Goal: Task Accomplishment & Management: Manage account settings

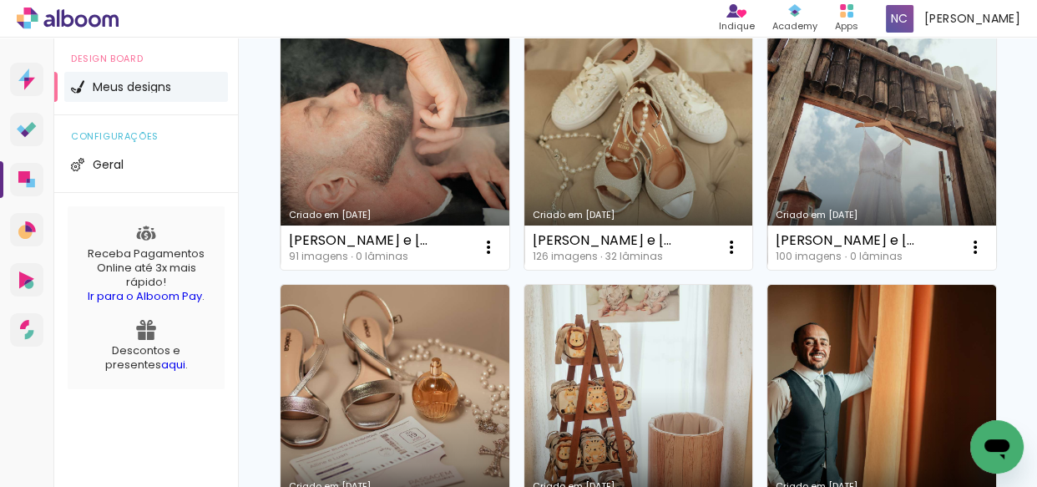
scroll to position [151, 0]
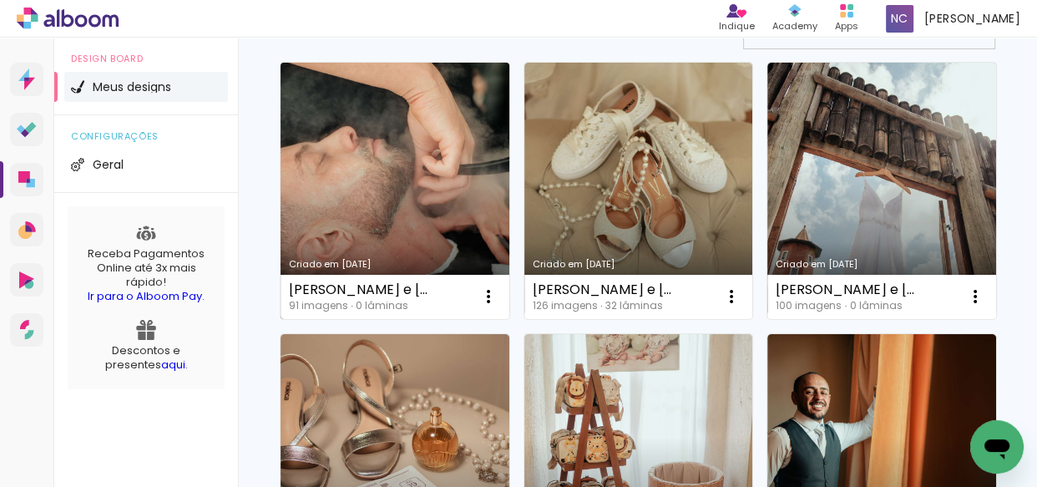
click at [434, 183] on link "Criado em [DATE]" at bounding box center [395, 191] width 229 height 256
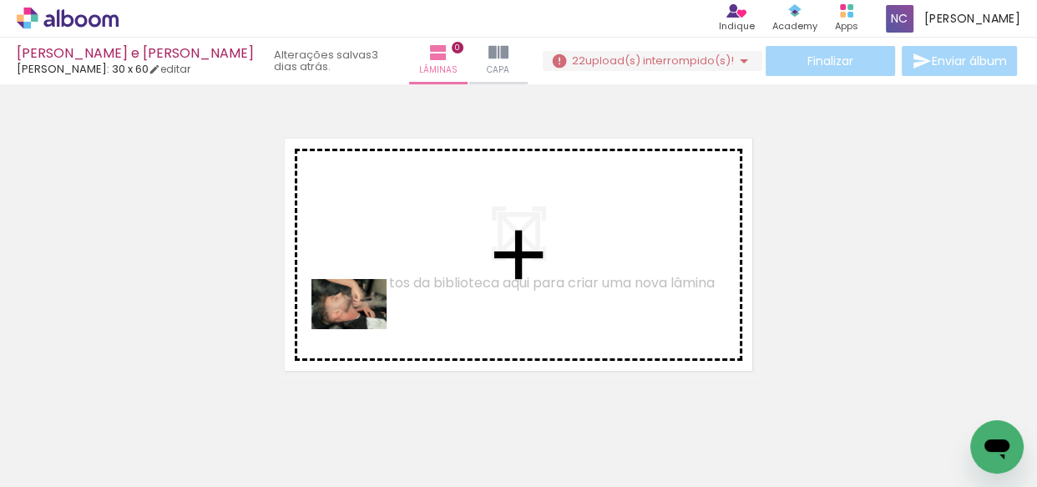
drag, startPoint x: 182, startPoint y: 417, endPoint x: 348, endPoint y: 330, distance: 187.5
click at [367, 326] on quentale-workspace at bounding box center [518, 243] width 1037 height 487
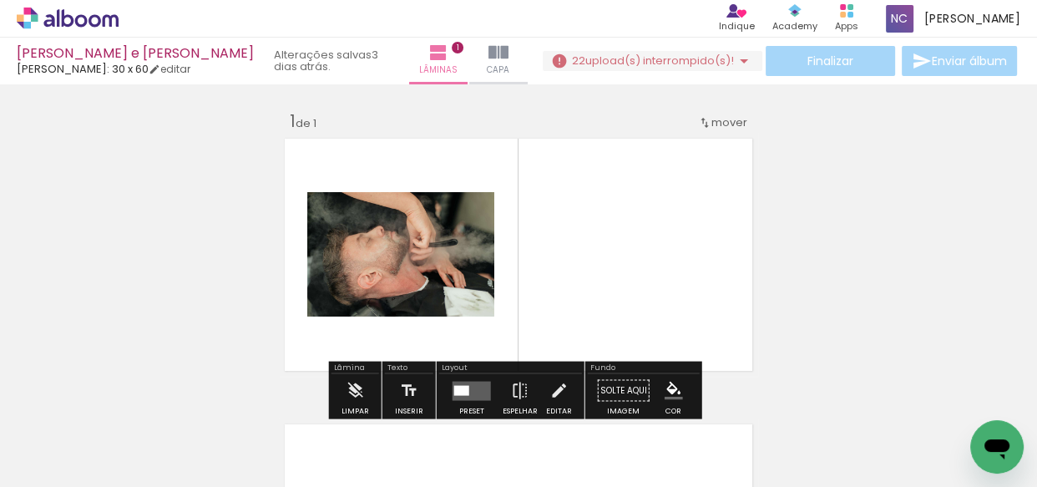
scroll to position [21, 0]
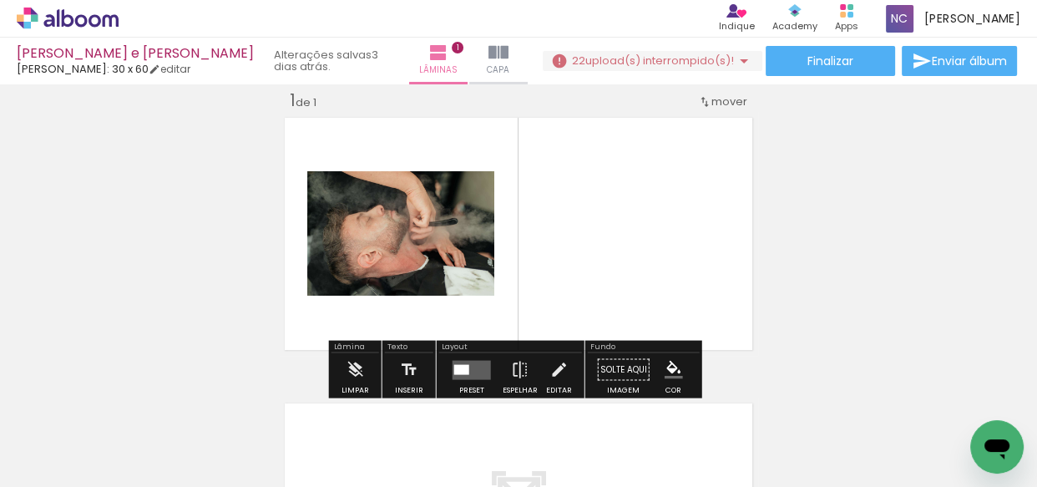
click at [585, 64] on span "upload(s) interrompido(s)!" at bounding box center [659, 61] width 149 height 16
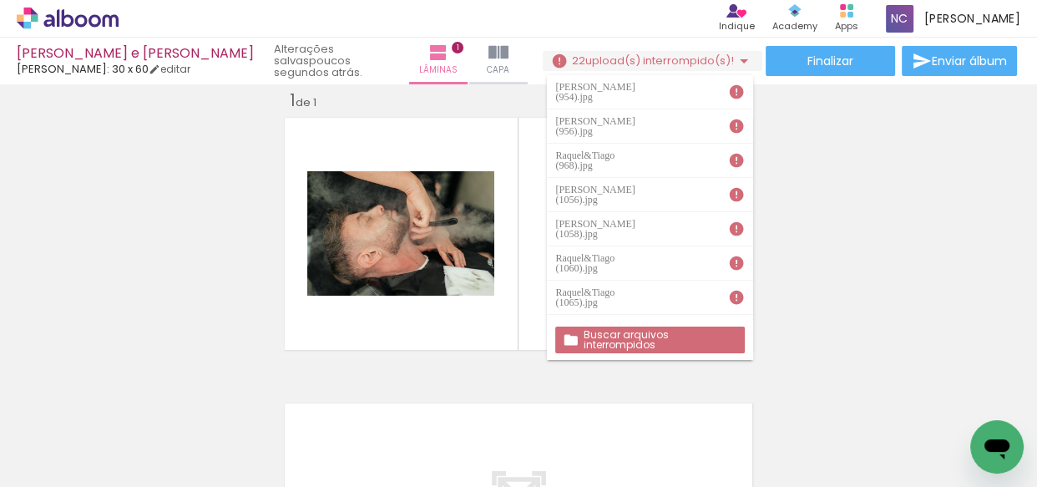
scroll to position [0, 7616]
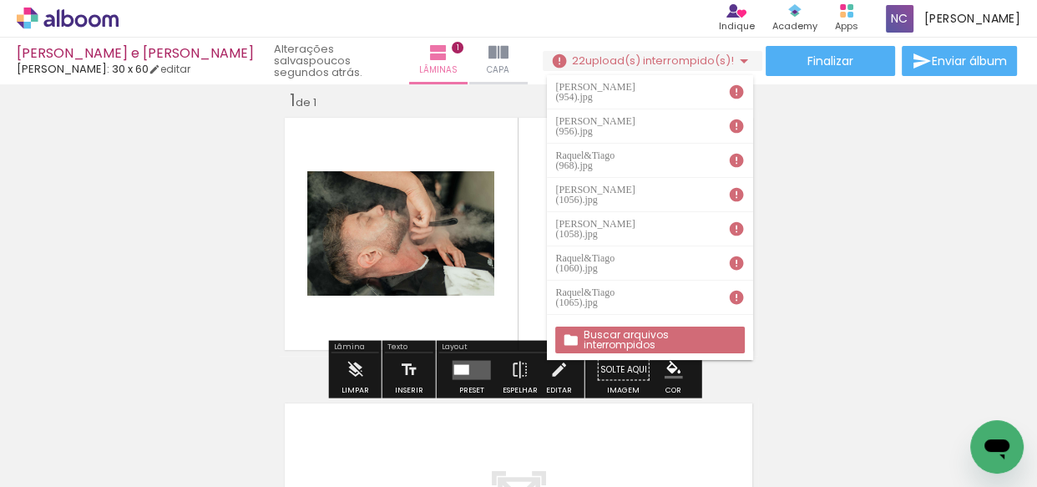
click at [170, 219] on div "Inserir lâmina 1 de 1" at bounding box center [518, 355] width 1037 height 572
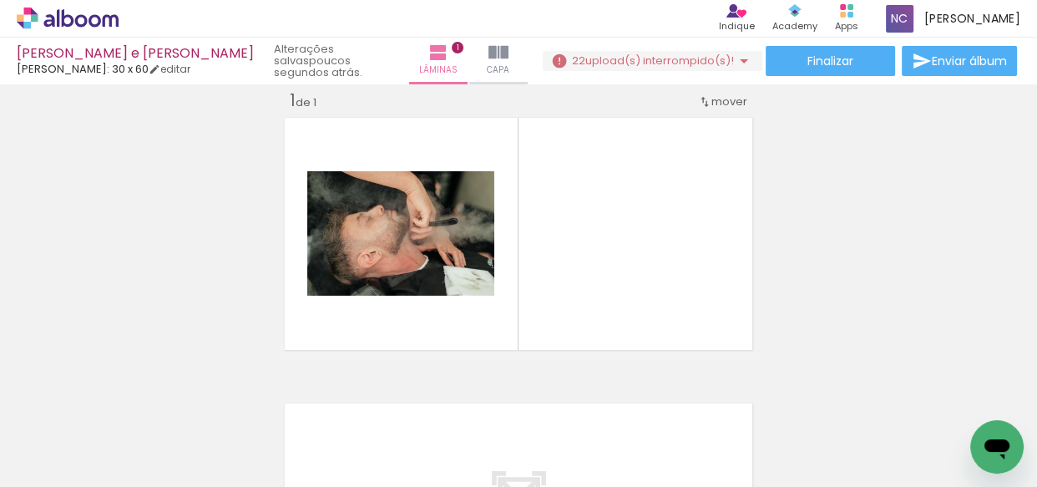
click at [72, 23] on icon at bounding box center [68, 18] width 13 height 18
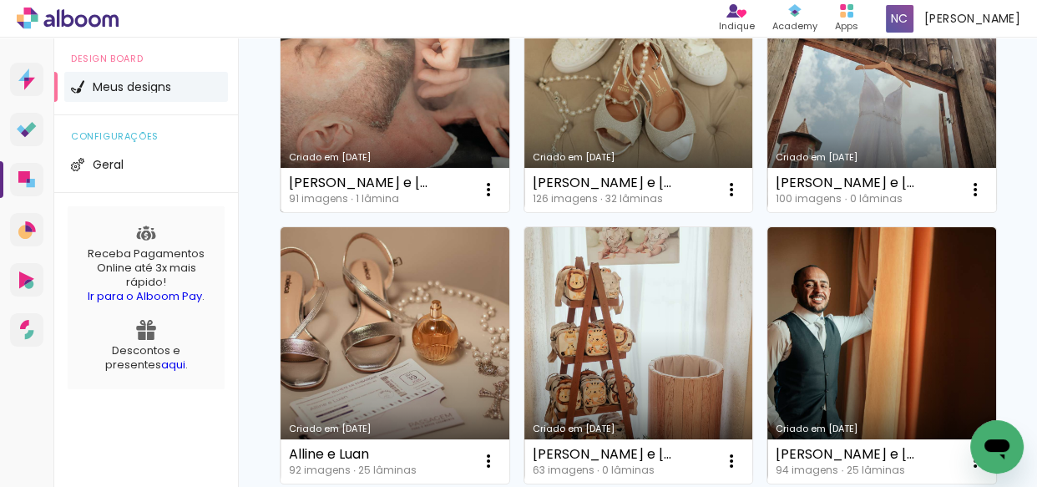
scroll to position [303, 0]
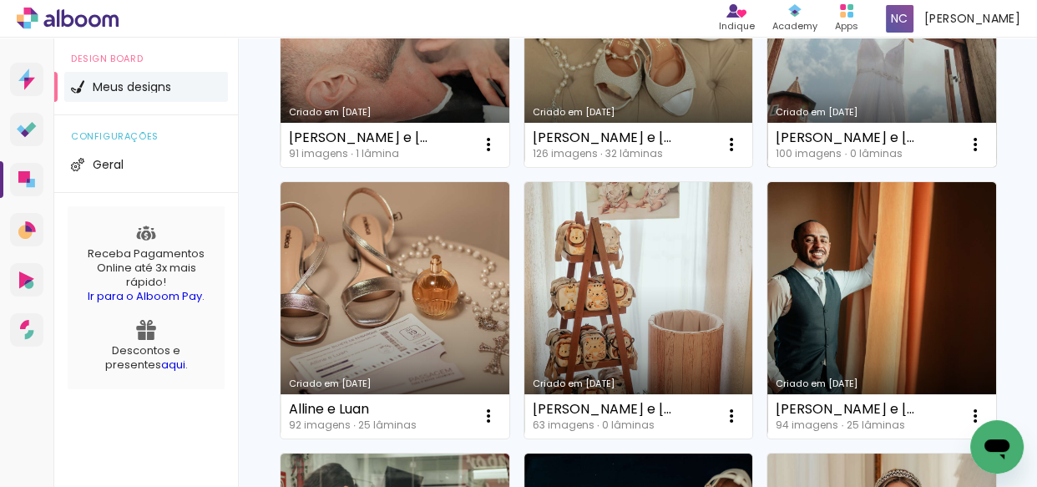
click at [767, 167] on link "Criado em [DATE]" at bounding box center [881, 39] width 229 height 256
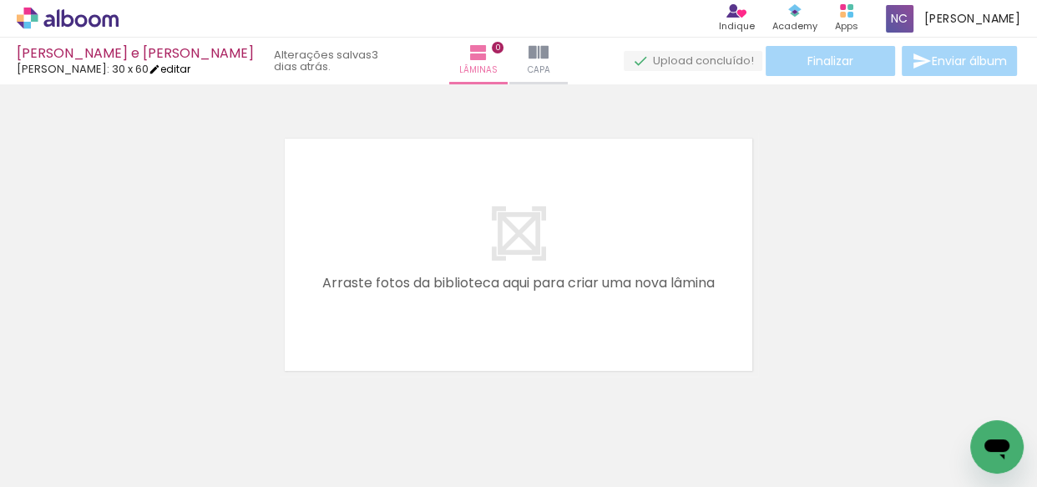
click at [152, 70] on iron-icon at bounding box center [155, 69] width 12 height 12
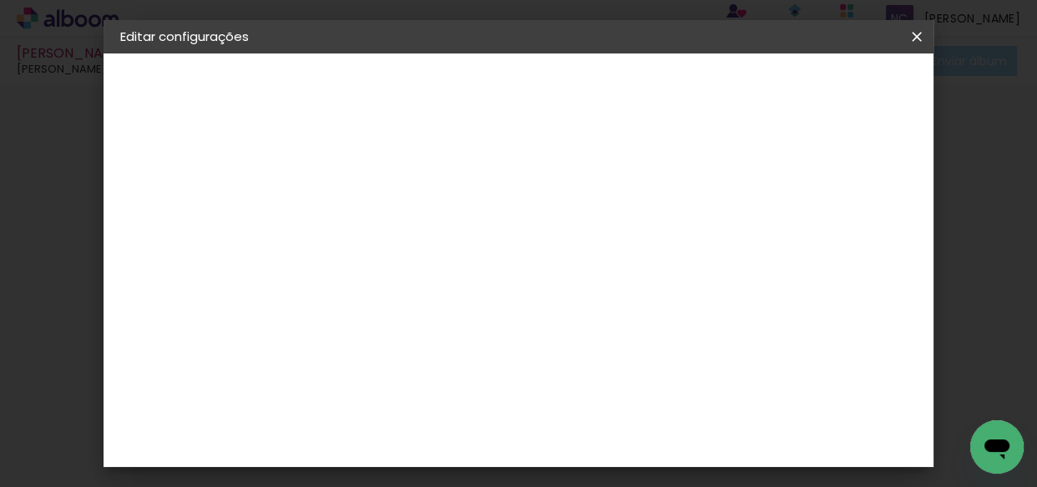
click at [570, 239] on span "30" at bounding box center [576, 249] width 28 height 25
click at [574, 242] on span "30" at bounding box center [576, 249] width 28 height 25
click at [180, 239] on small "30.5 × 60 cm" at bounding box center [202, 244] width 65 height 10
click at [484, 276] on div "Escolha o tamanho" at bounding box center [435, 310] width 97 height 78
click at [484, 271] on div "Escolha o tamanho" at bounding box center [435, 310] width 97 height 78
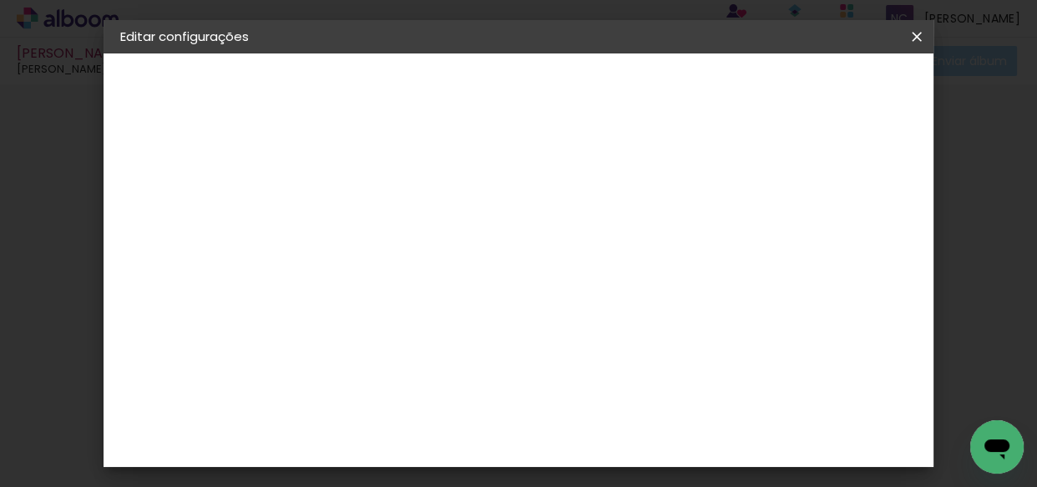
click at [245, 242] on iron-pages "Modelo Escolhendo modelo... Tamanho livre" at bounding box center [211, 243] width 183 height 33
click at [484, 281] on div "Escolha o tamanho" at bounding box center [435, 310] width 97 height 78
click at [484, 271] on div "Escolha o tamanho" at bounding box center [435, 310] width 97 height 78
click at [0, 0] on slot "Voltar" at bounding box center [0, 0] width 0 height 0
click at [391, 314] on input at bounding box center [436, 317] width 169 height 21
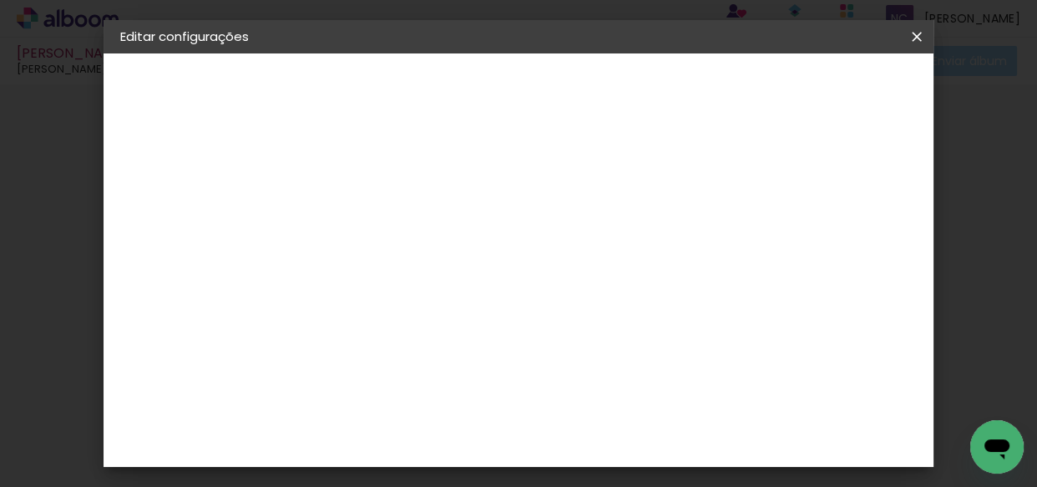
type input "lui"
type paper-input "lui"
click at [395, 379] on div "[PERSON_NAME]" at bounding box center [437, 377] width 111 height 13
click at [469, 374] on div "[PERSON_NAME]" at bounding box center [437, 377] width 111 height 13
click at [0, 0] on slot "Avançar" at bounding box center [0, 0] width 0 height 0
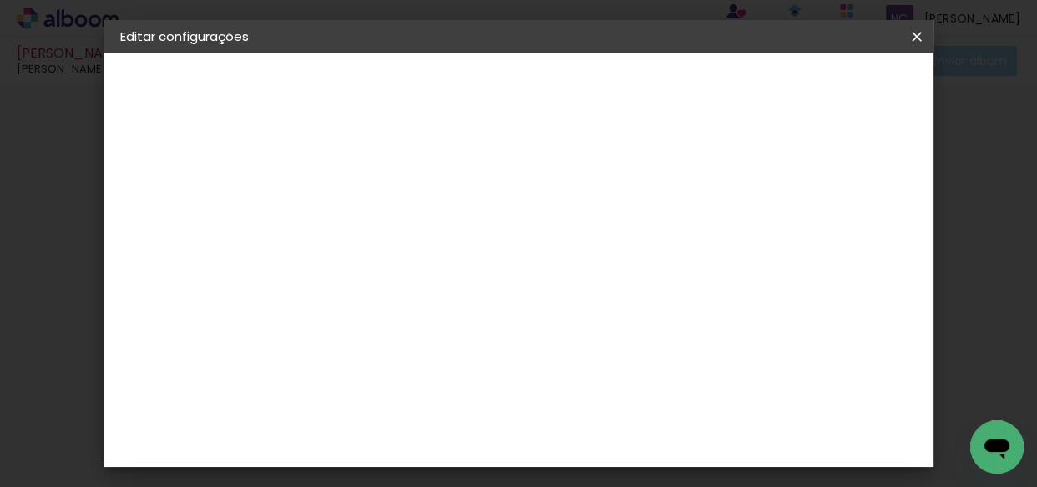
click at [458, 278] on input "text" at bounding box center [425, 291] width 65 height 26
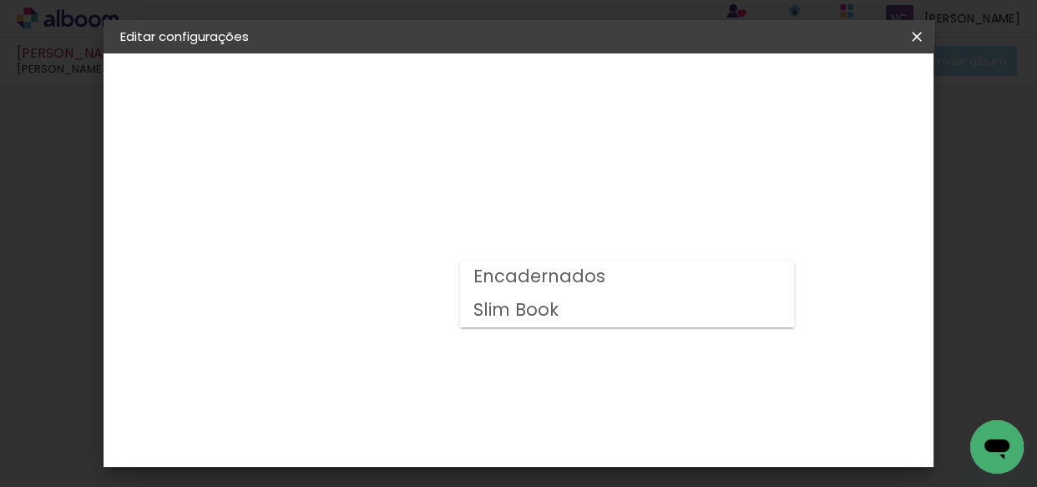
click at [0, 0] on slot "Encadernados" at bounding box center [0, 0] width 0 height 0
type input "Encadernados"
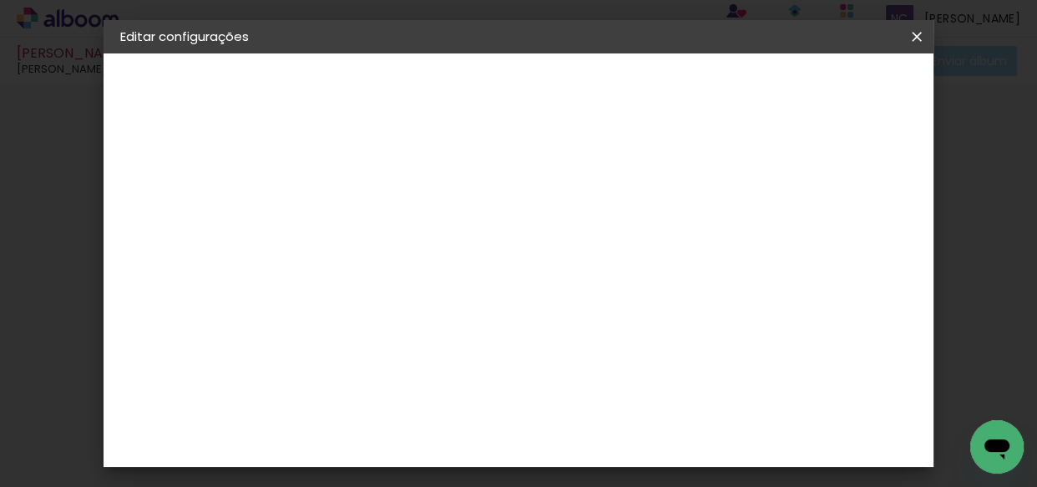
scroll to position [835, 0]
click at [691, 53] on header "Modelo Escolha o modelo do álbum. Voltar Avançar" at bounding box center [506, 102] width 370 height 99
click at [691, 105] on header "Modelo Escolha o modelo do álbum. Voltar Avançar" at bounding box center [506, 102] width 370 height 99
click at [666, 91] on paper-button "Avançar" at bounding box center [625, 88] width 82 height 28
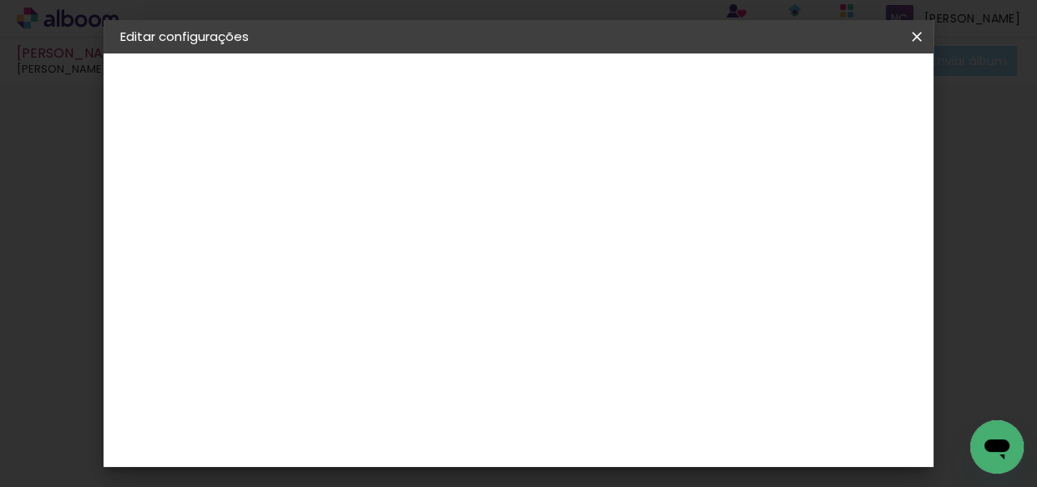
click at [625, 94] on span "Salvar configurações" at bounding box center [582, 94] width 85 height 23
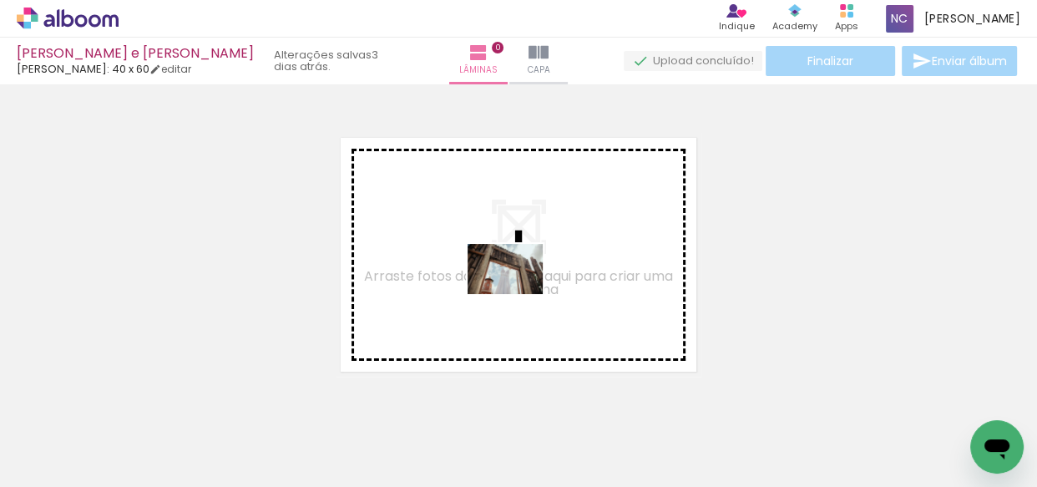
drag, startPoint x: 171, startPoint y: 438, endPoint x: 518, endPoint y: 294, distance: 375.2
click at [518, 294] on quentale-workspace at bounding box center [518, 243] width 1037 height 487
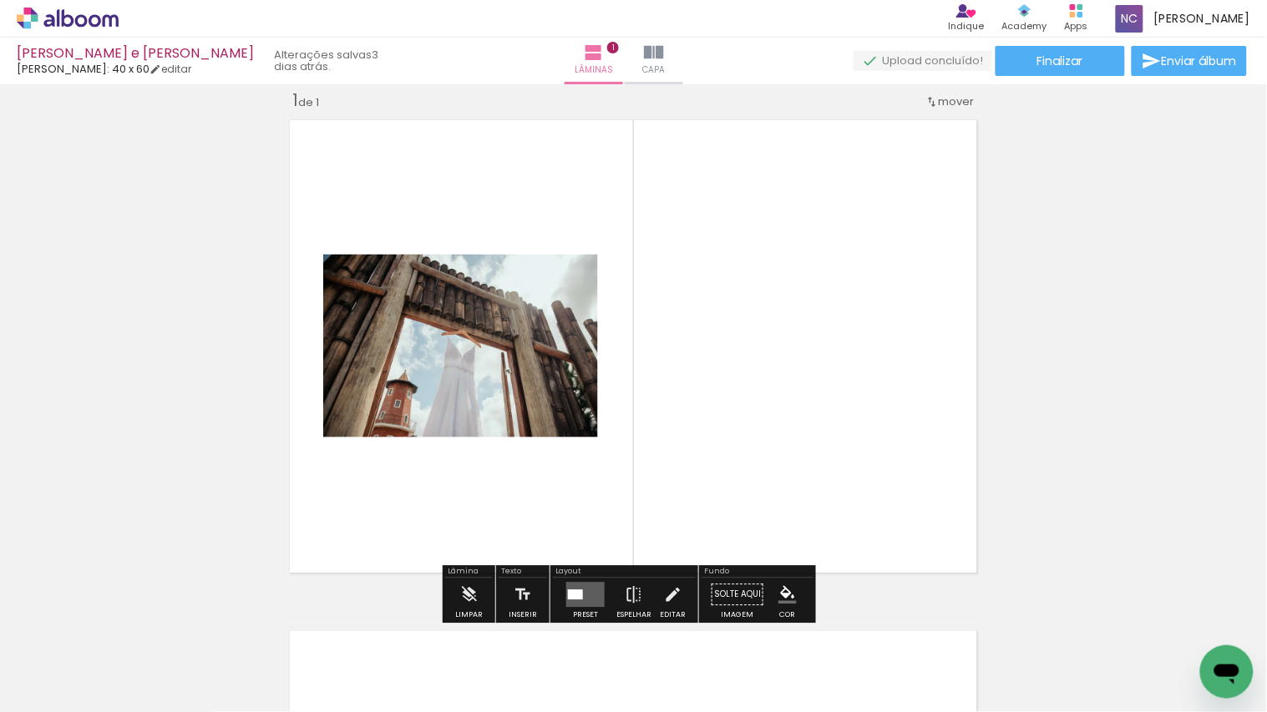
scroll to position [21, 0]
click at [38, 486] on input "Todas as fotos" at bounding box center [46, 662] width 63 height 14
click at [0, 0] on slot "Não utilizadas" at bounding box center [0, 0] width 0 height 0
type input "Não utilizadas"
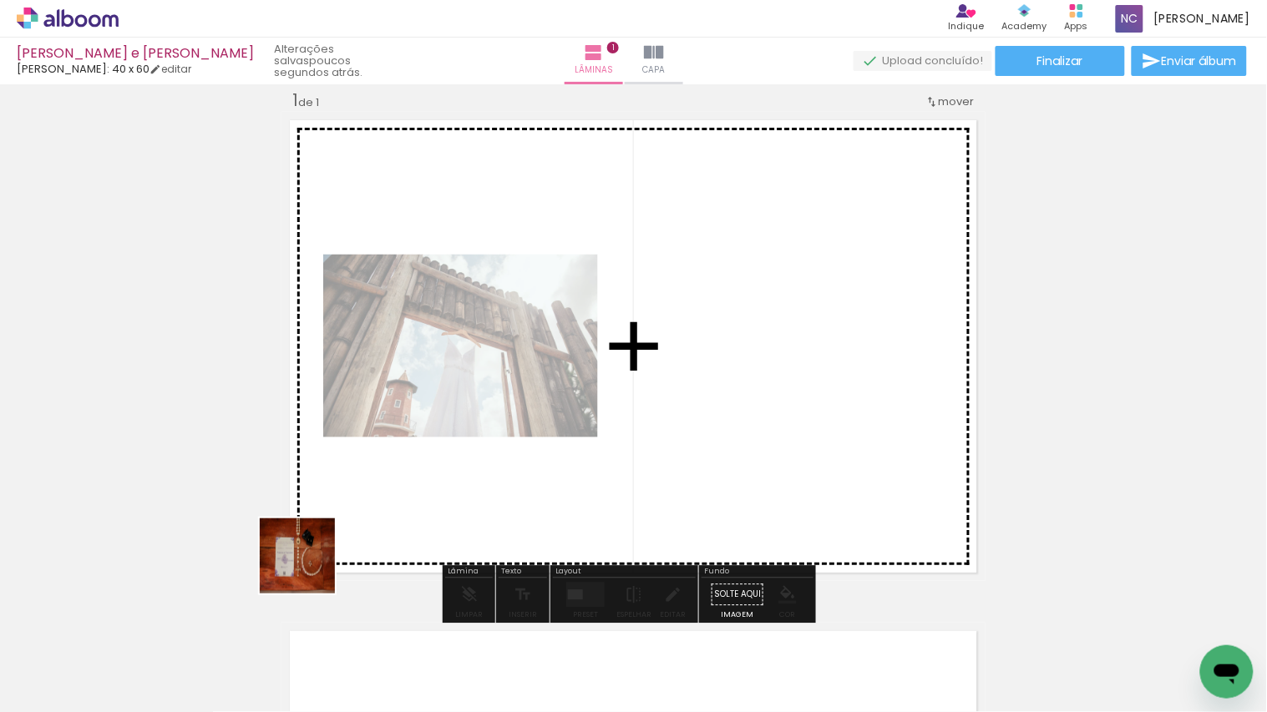
drag, startPoint x: 192, startPoint y: 663, endPoint x: 635, endPoint y: 479, distance: 479.2
click at [698, 468] on quentale-workspace at bounding box center [633, 356] width 1267 height 712
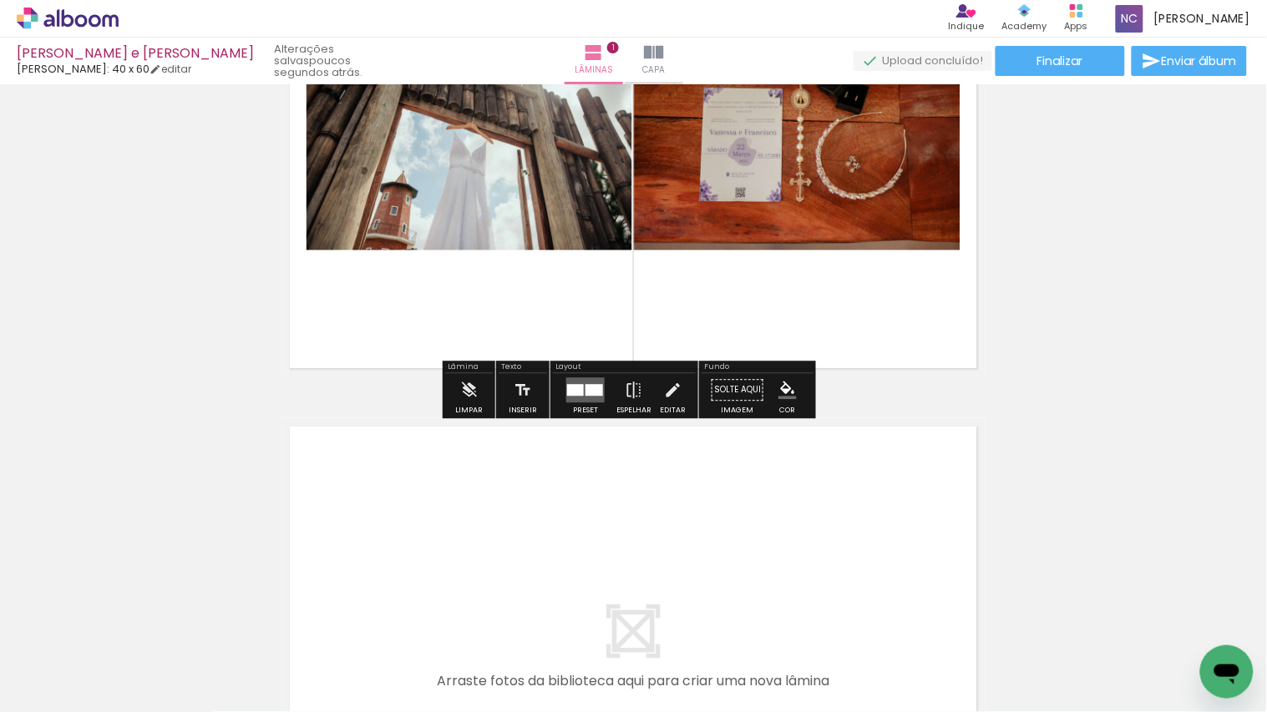
scroll to position [299, 0]
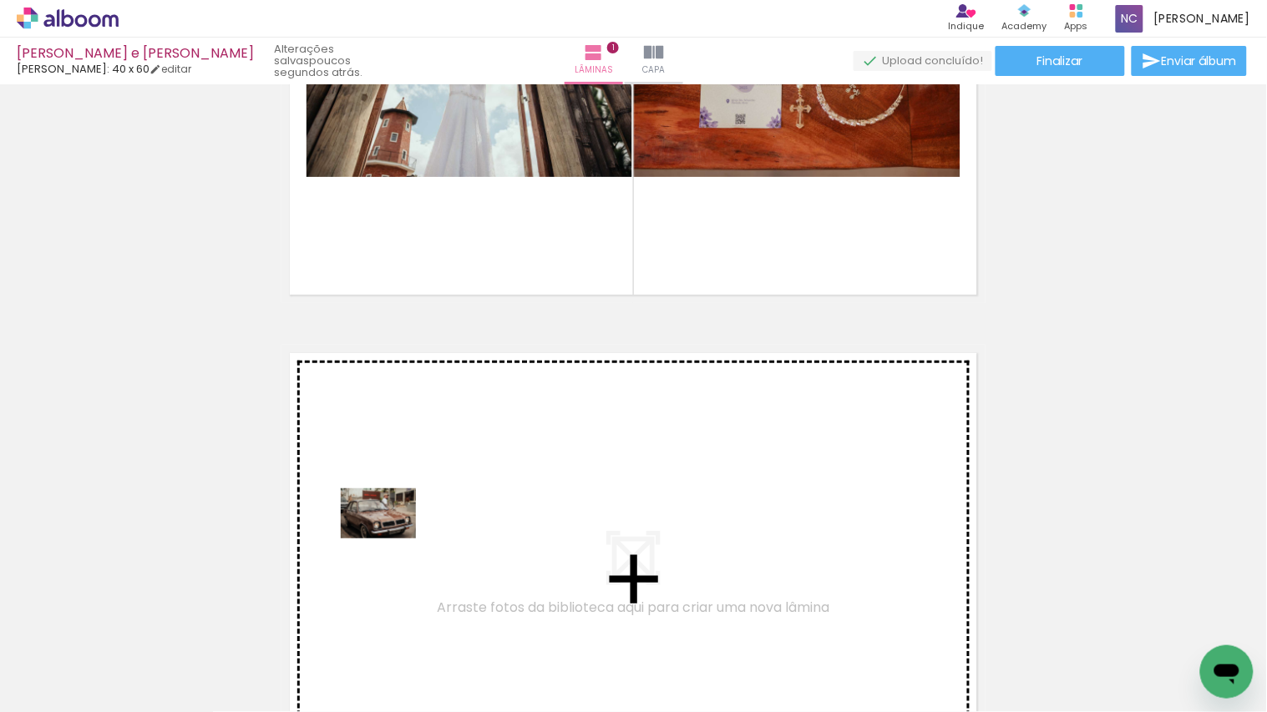
drag, startPoint x: 154, startPoint y: 678, endPoint x: 434, endPoint y: 508, distance: 328.3
click at [434, 486] on quentale-workspace at bounding box center [633, 356] width 1267 height 712
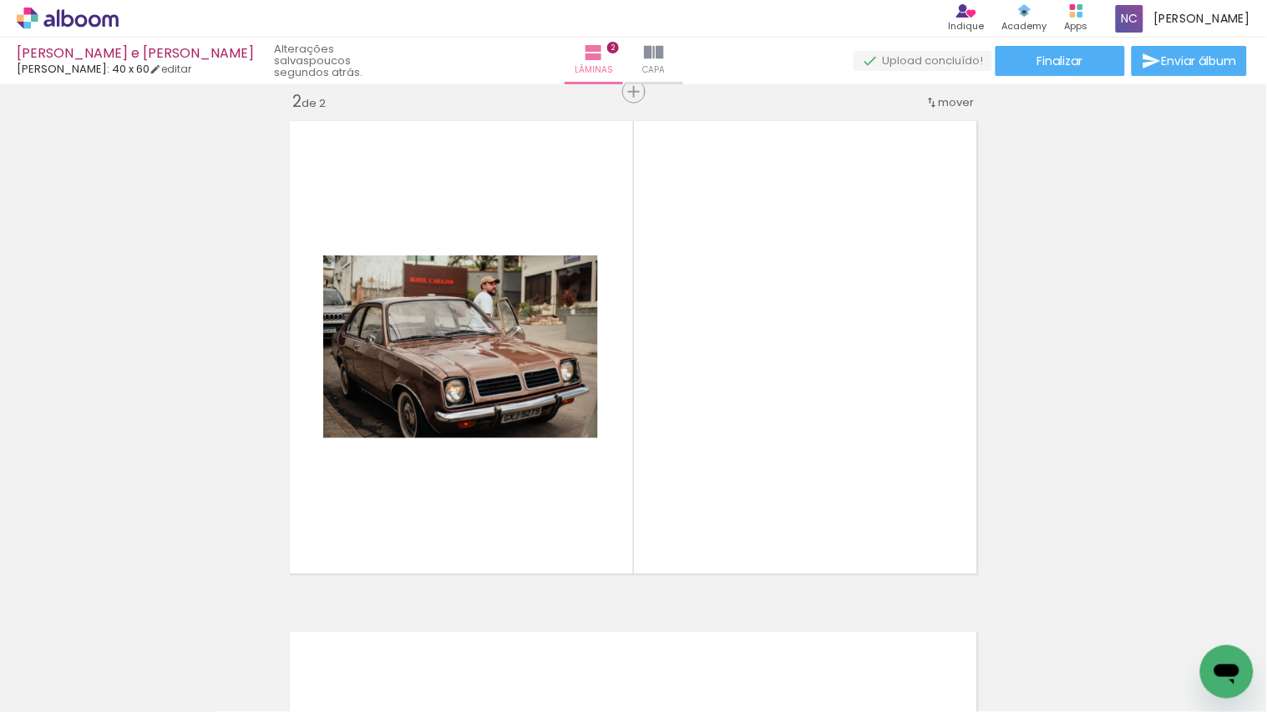
scroll to position [532, 0]
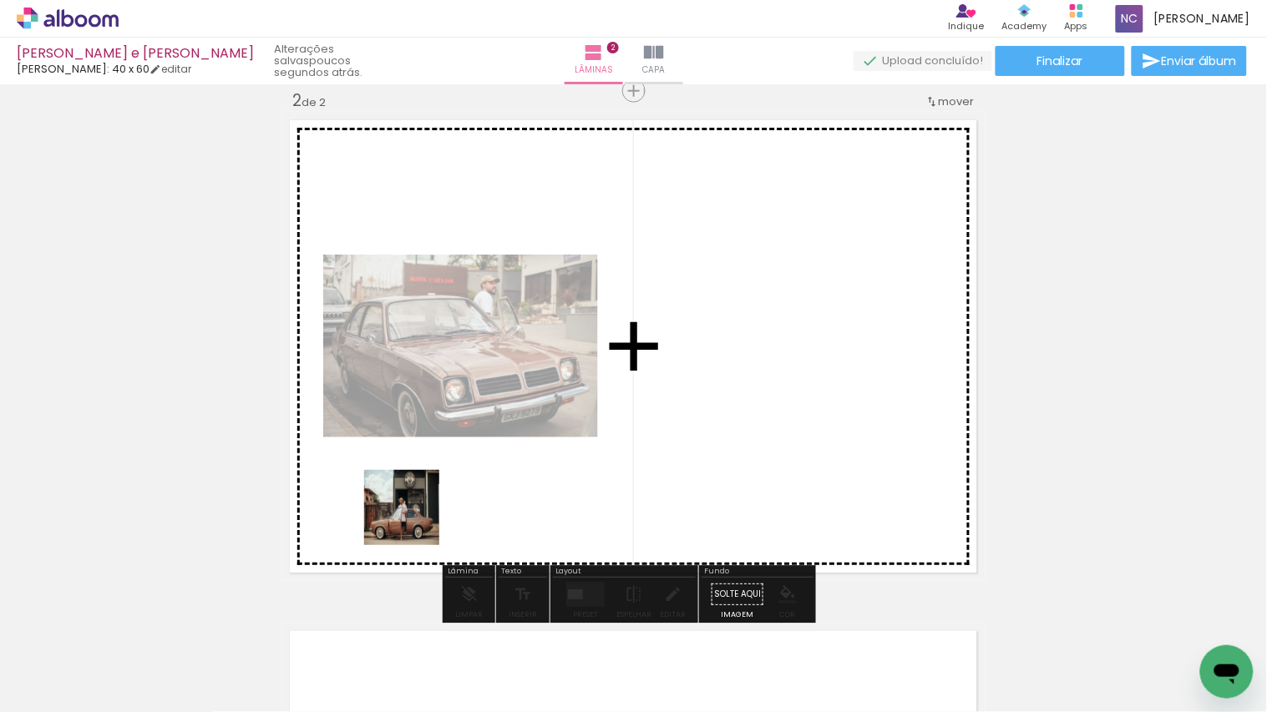
drag, startPoint x: 160, startPoint y: 672, endPoint x: 473, endPoint y: 470, distance: 372.7
click at [473, 472] on quentale-workspace at bounding box center [633, 356] width 1267 height 712
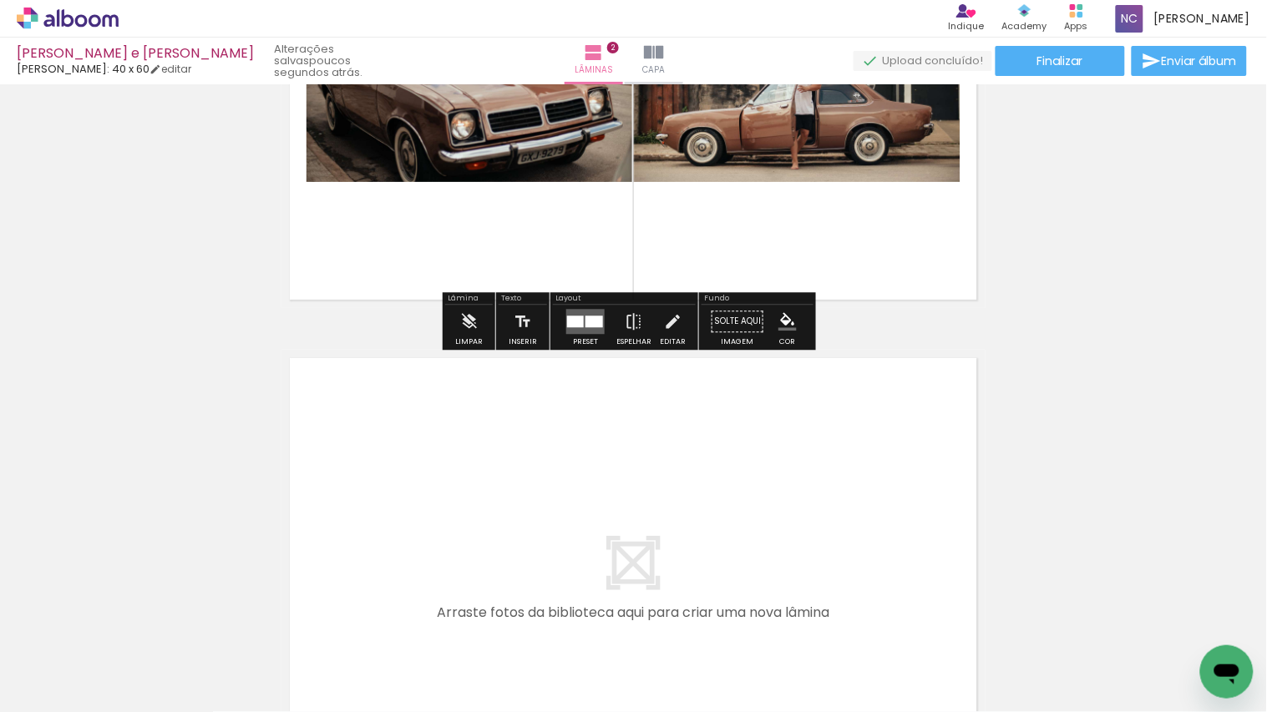
scroll to position [811, 0]
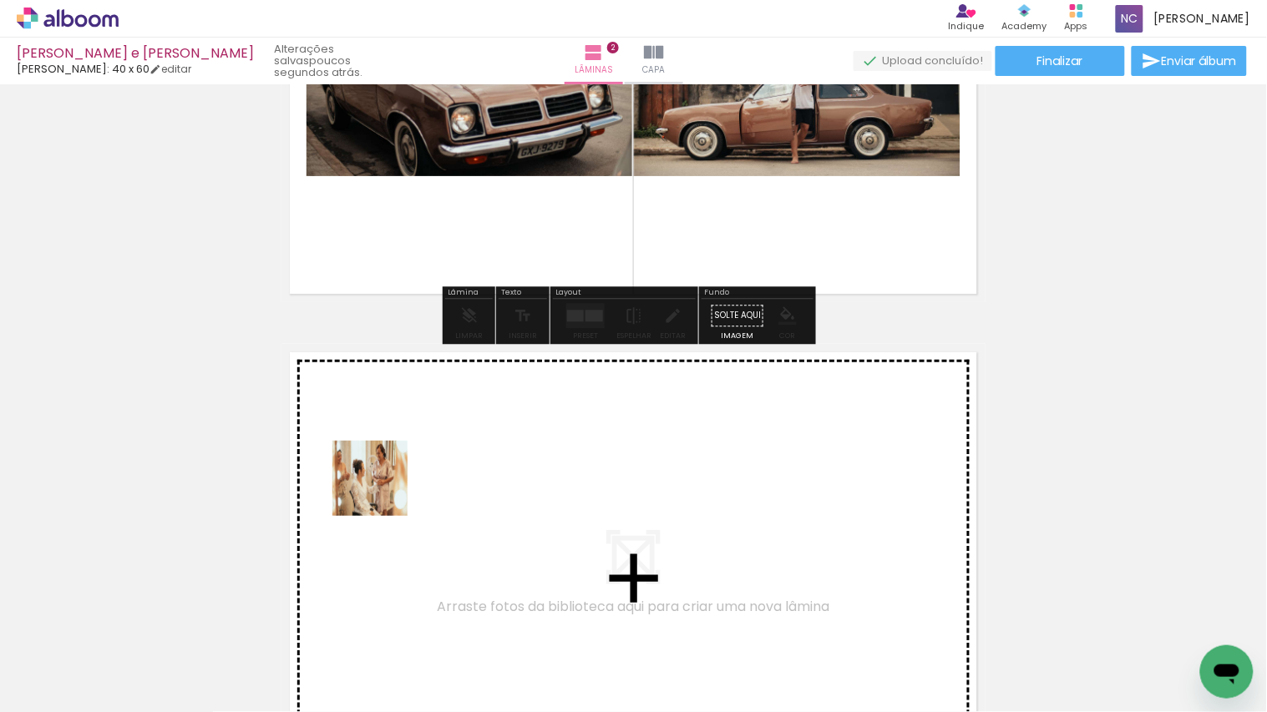
drag, startPoint x: 179, startPoint y: 646, endPoint x: 382, endPoint y: 491, distance: 256.2
click at [382, 486] on quentale-workspace at bounding box center [633, 356] width 1267 height 712
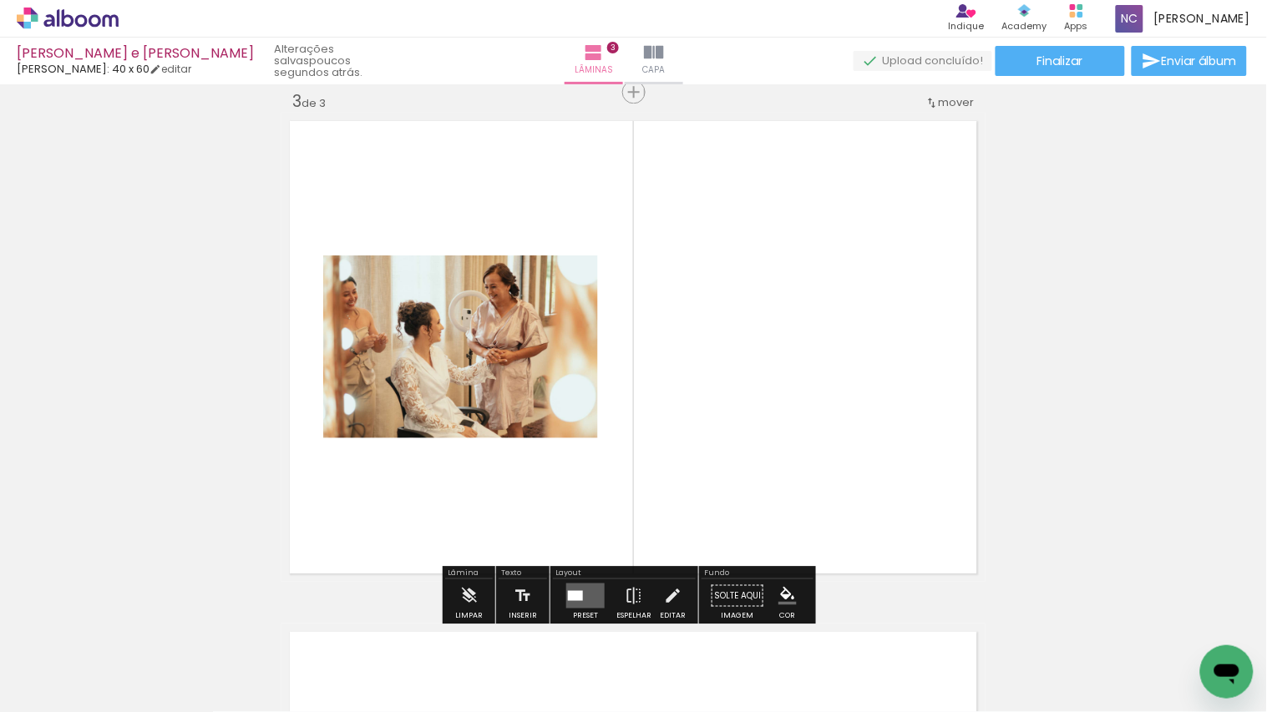
scroll to position [1042, 0]
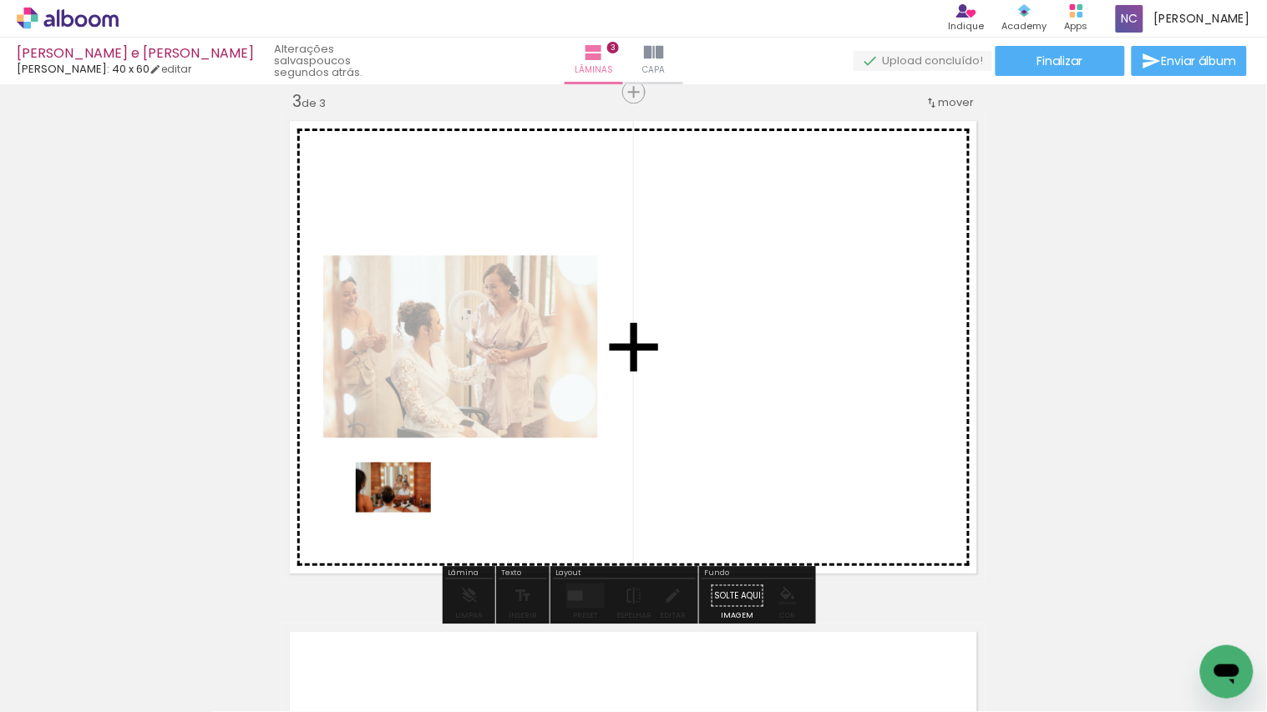
drag, startPoint x: 198, startPoint y: 640, endPoint x: 406, endPoint y: 513, distance: 243.6
click at [406, 486] on quentale-workspace at bounding box center [633, 356] width 1267 height 712
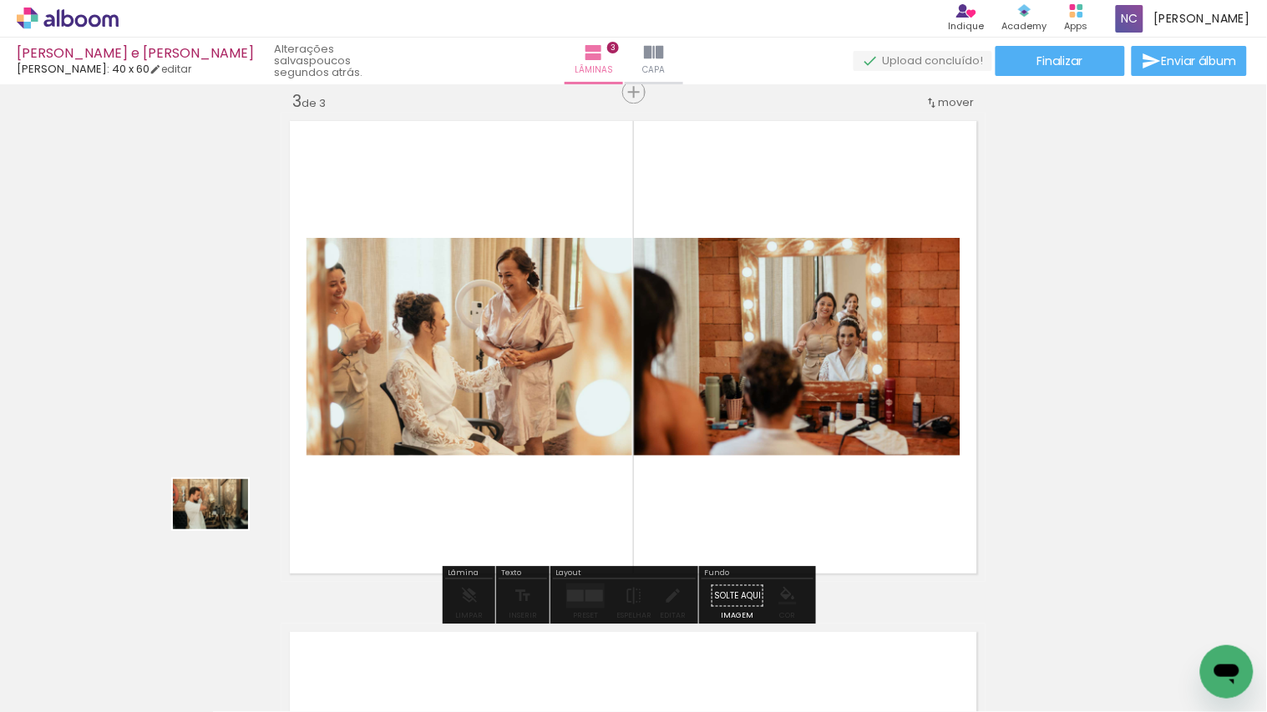
drag, startPoint x: 180, startPoint y: 646, endPoint x: 223, endPoint y: 529, distance: 124.7
click at [223, 486] on quentale-workspace at bounding box center [633, 356] width 1267 height 712
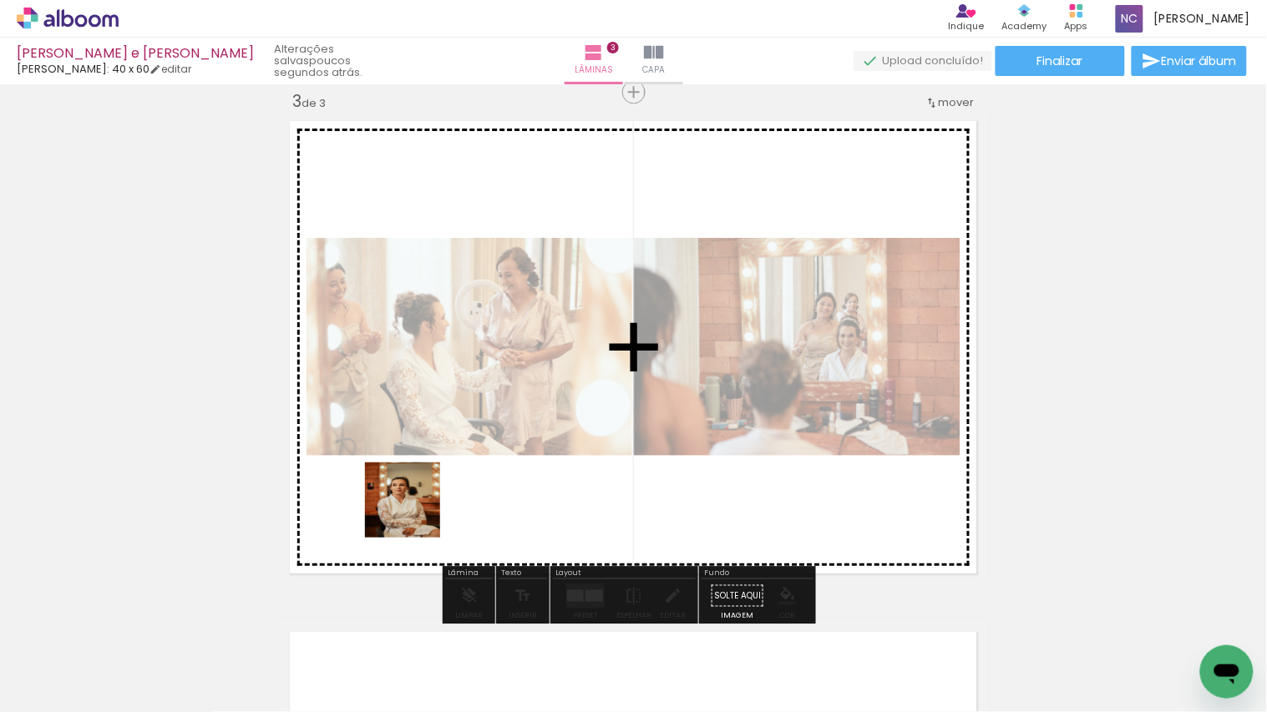
drag, startPoint x: 352, startPoint y: 557, endPoint x: 438, endPoint y: 496, distance: 106.1
click at [438, 486] on quentale-workspace at bounding box center [633, 356] width 1267 height 712
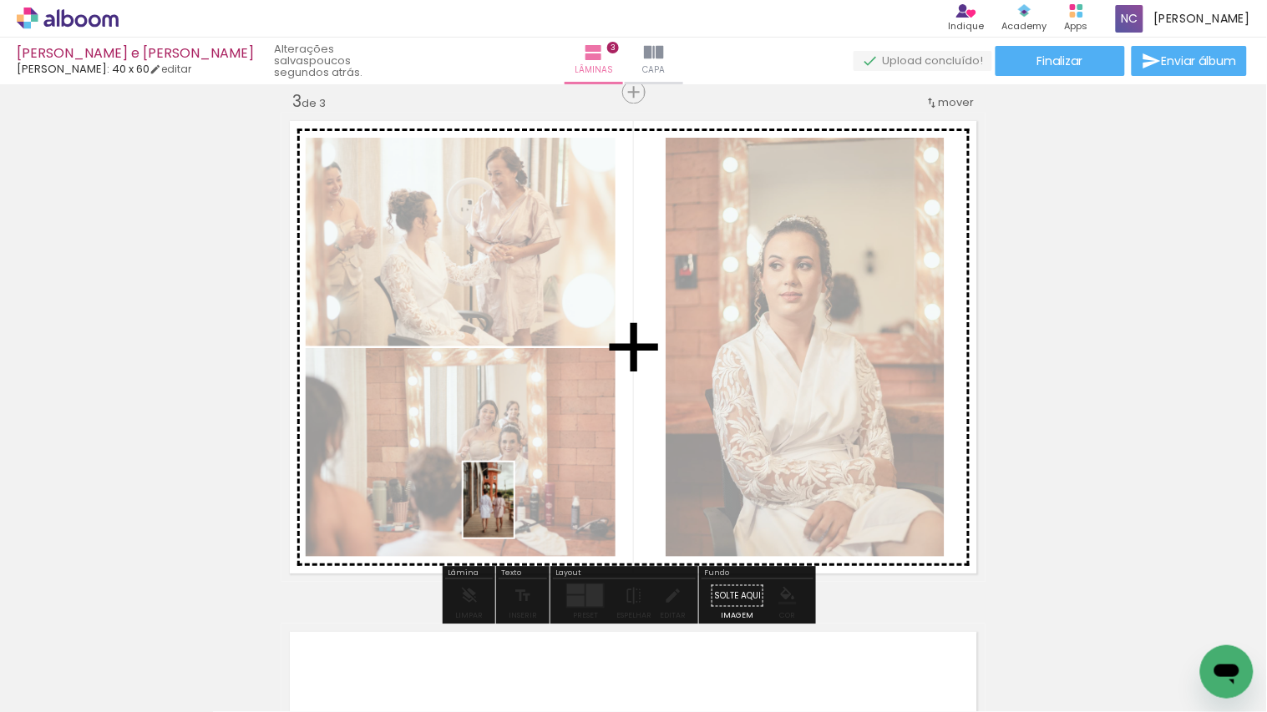
drag, startPoint x: 365, startPoint y: 661, endPoint x: 514, endPoint y: 513, distance: 210.2
click at [514, 486] on quentale-workspace at bounding box center [633, 356] width 1267 height 712
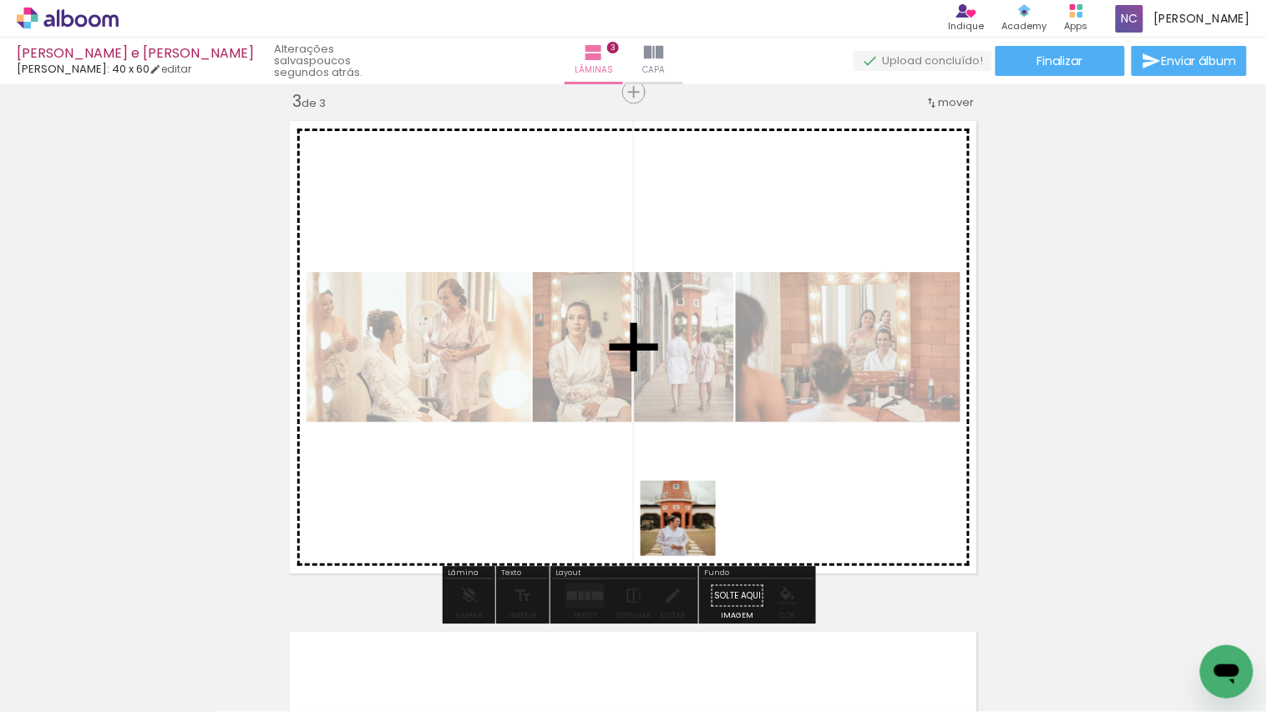
drag, startPoint x: 661, startPoint y: 656, endPoint x: 691, endPoint y: 531, distance: 127.8
click at [691, 486] on quentale-workspace at bounding box center [633, 356] width 1267 height 712
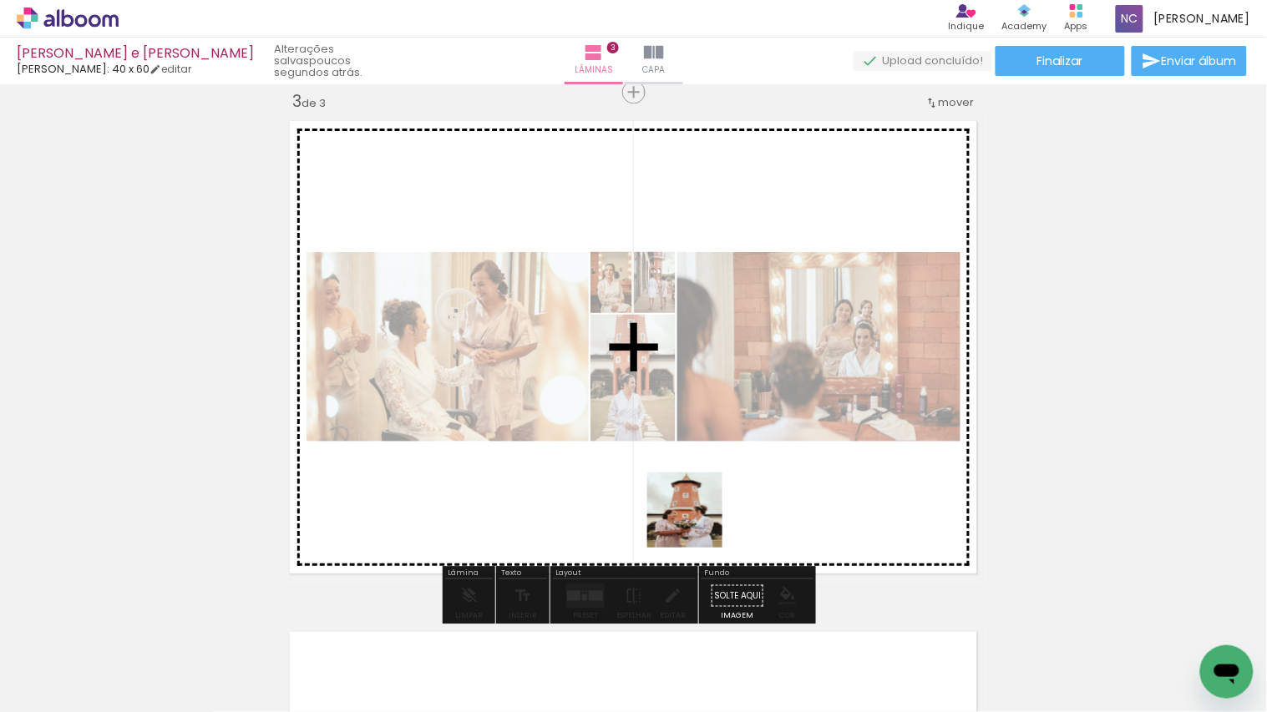
drag, startPoint x: 652, startPoint y: 679, endPoint x: 698, endPoint y: 520, distance: 165.2
click at [698, 486] on quentale-workspace at bounding box center [633, 356] width 1267 height 712
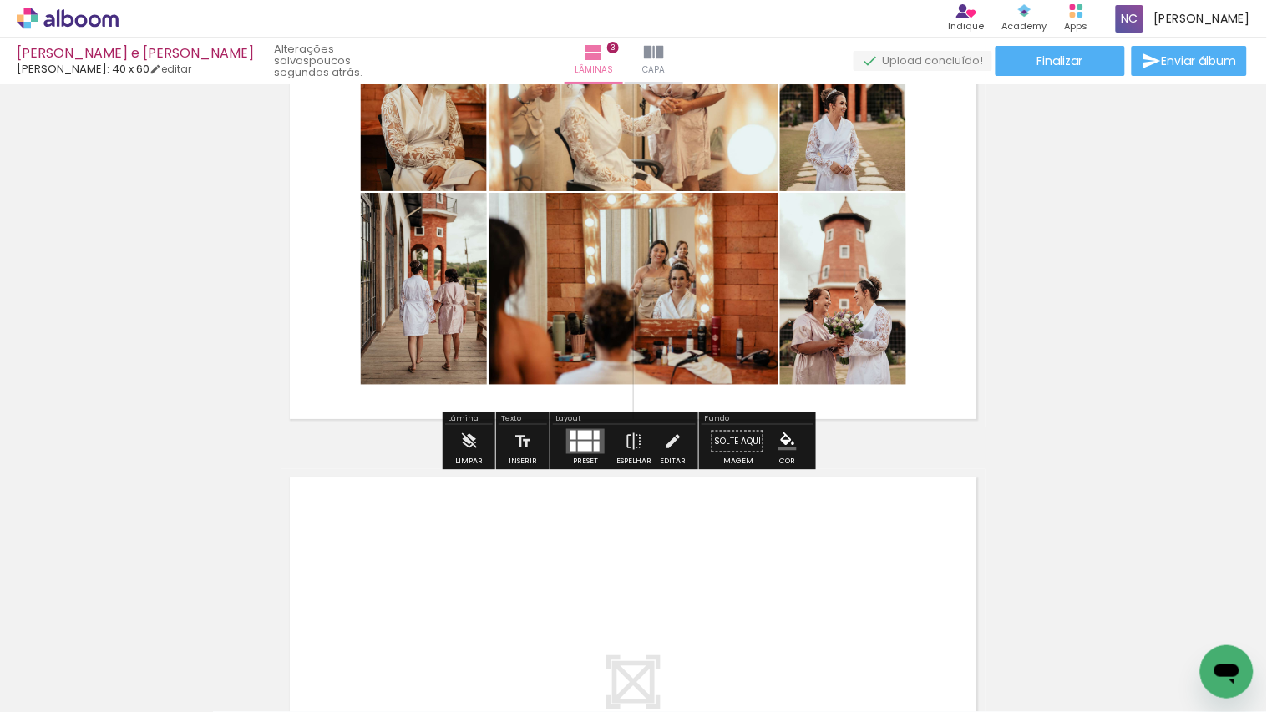
scroll to position [1228, 0]
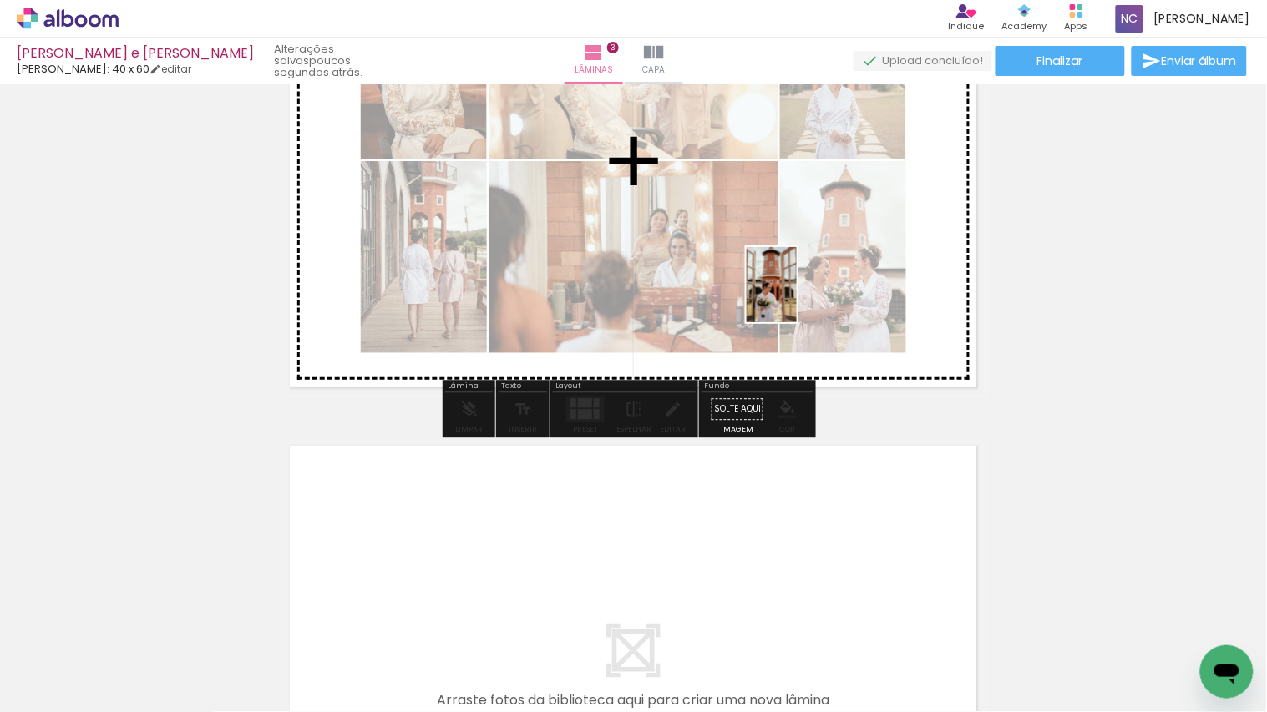
drag, startPoint x: 741, startPoint y: 652, endPoint x: 797, endPoint y: 297, distance: 359.3
click at [797, 297] on quentale-workspace at bounding box center [633, 356] width 1267 height 712
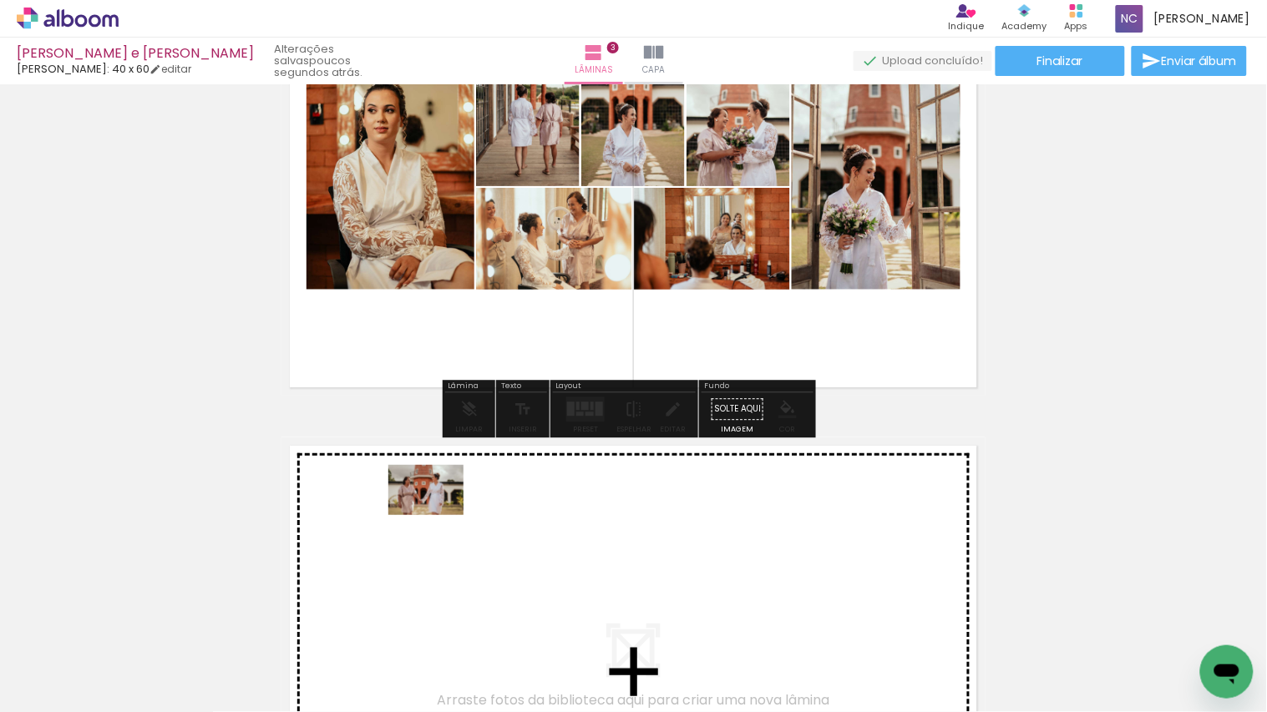
drag, startPoint x: 363, startPoint y: 658, endPoint x: 438, endPoint y: 515, distance: 161.4
click at [438, 486] on quentale-workspace at bounding box center [633, 356] width 1267 height 712
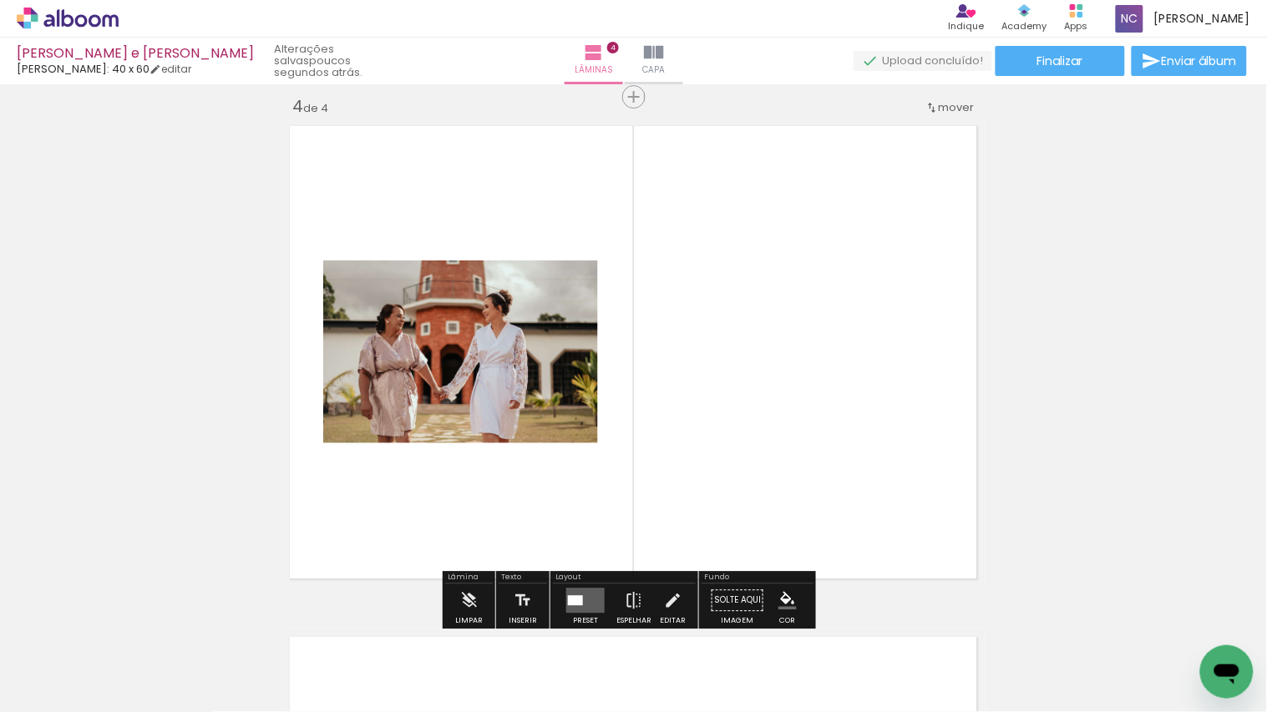
scroll to position [1554, 0]
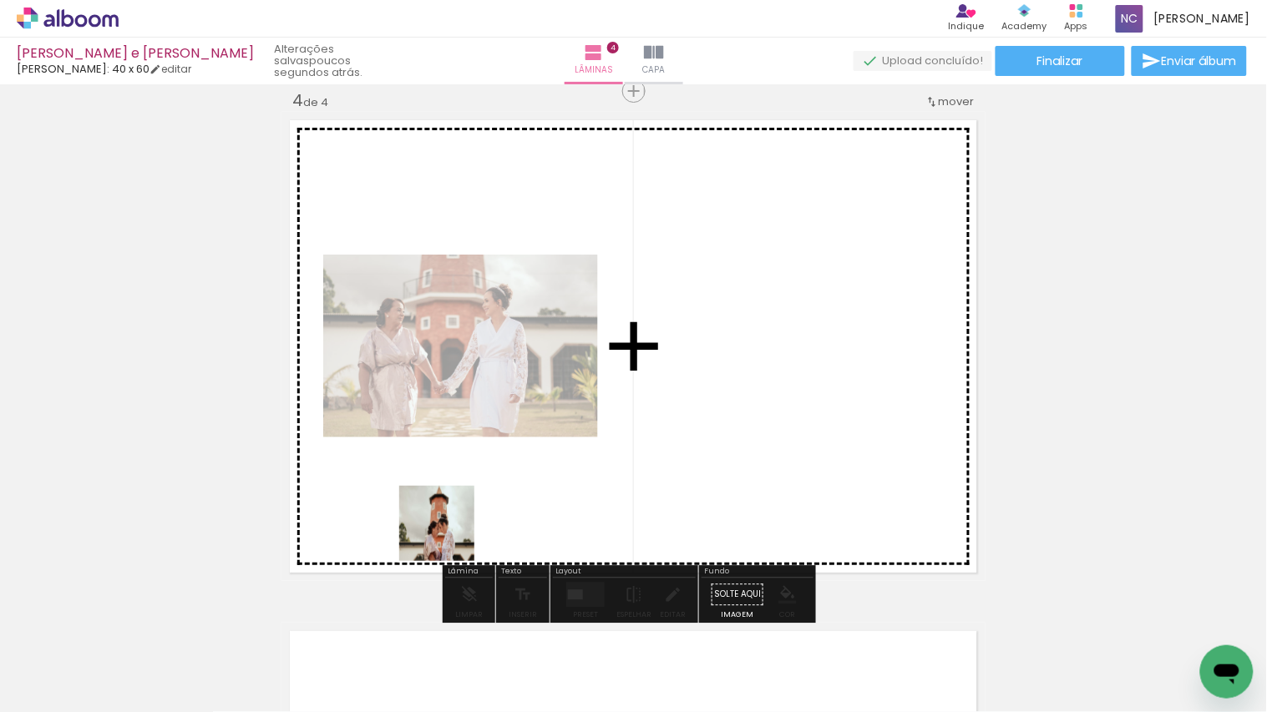
drag, startPoint x: 382, startPoint y: 652, endPoint x: 461, endPoint y: 508, distance: 164.8
click at [473, 486] on quentale-workspace at bounding box center [633, 356] width 1267 height 712
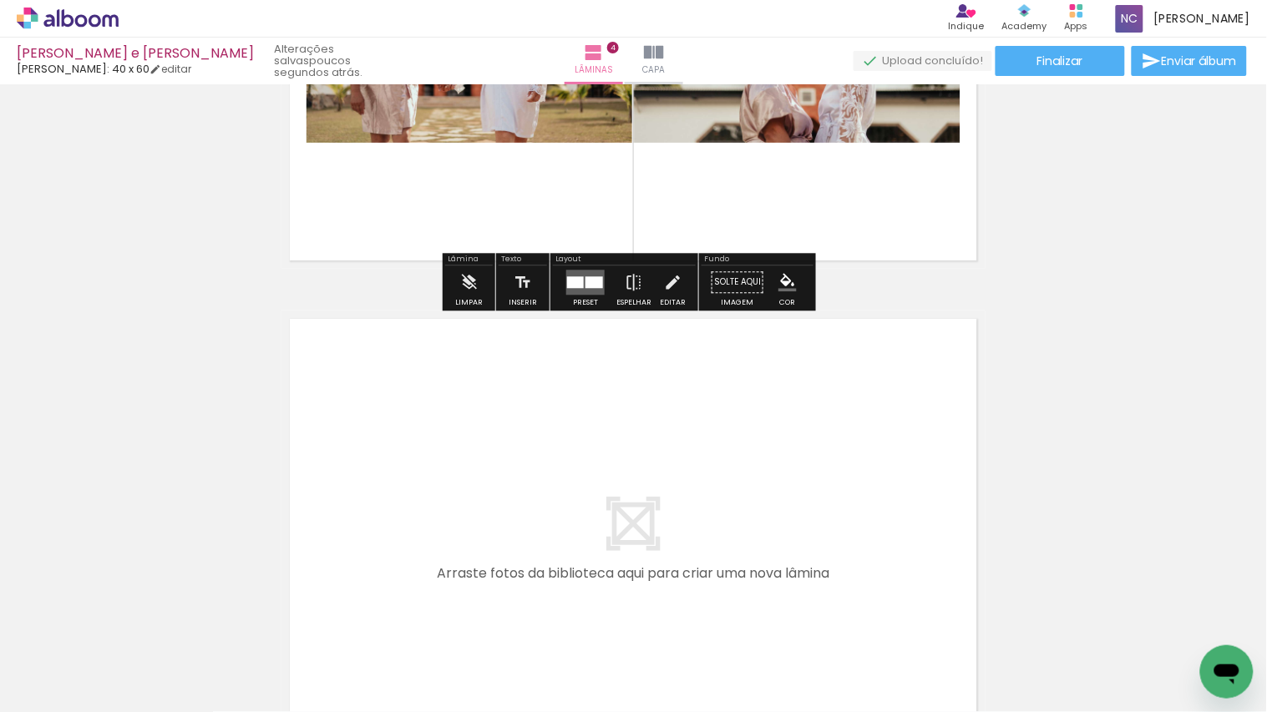
scroll to position [1925, 0]
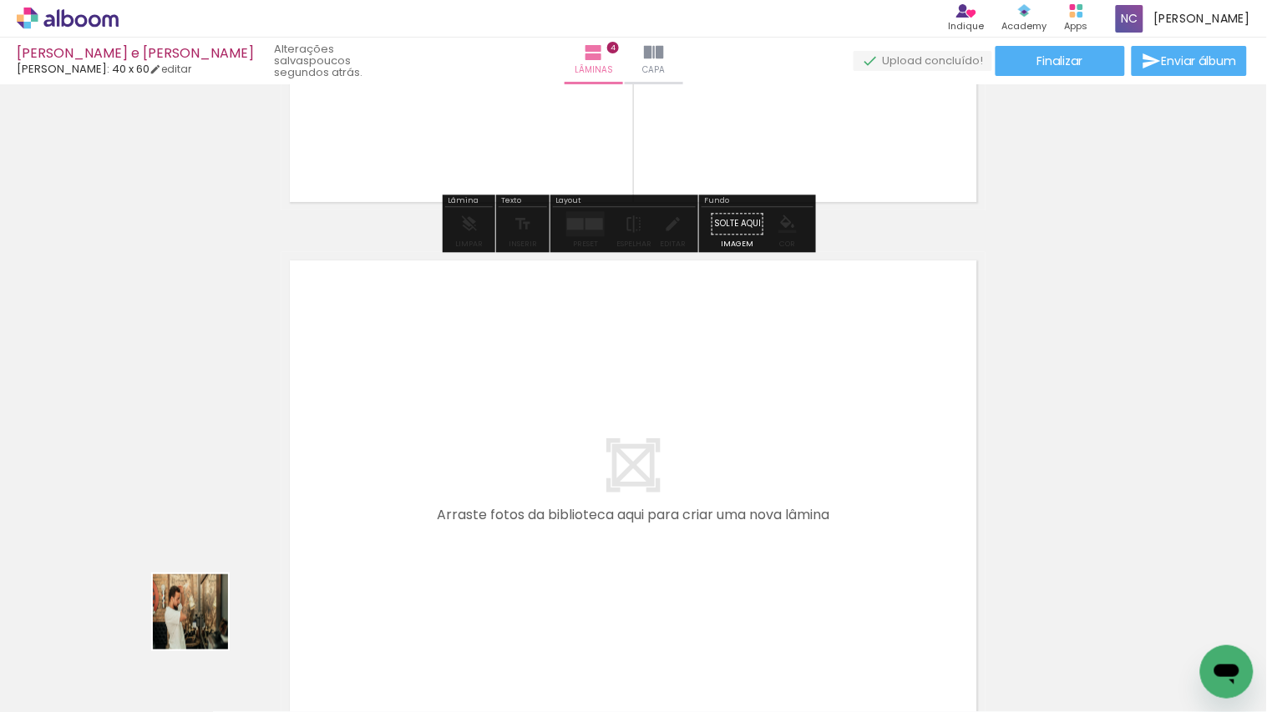
drag, startPoint x: 179, startPoint y: 662, endPoint x: 392, endPoint y: 449, distance: 301.7
click at [392, 449] on quentale-workspace at bounding box center [633, 356] width 1267 height 712
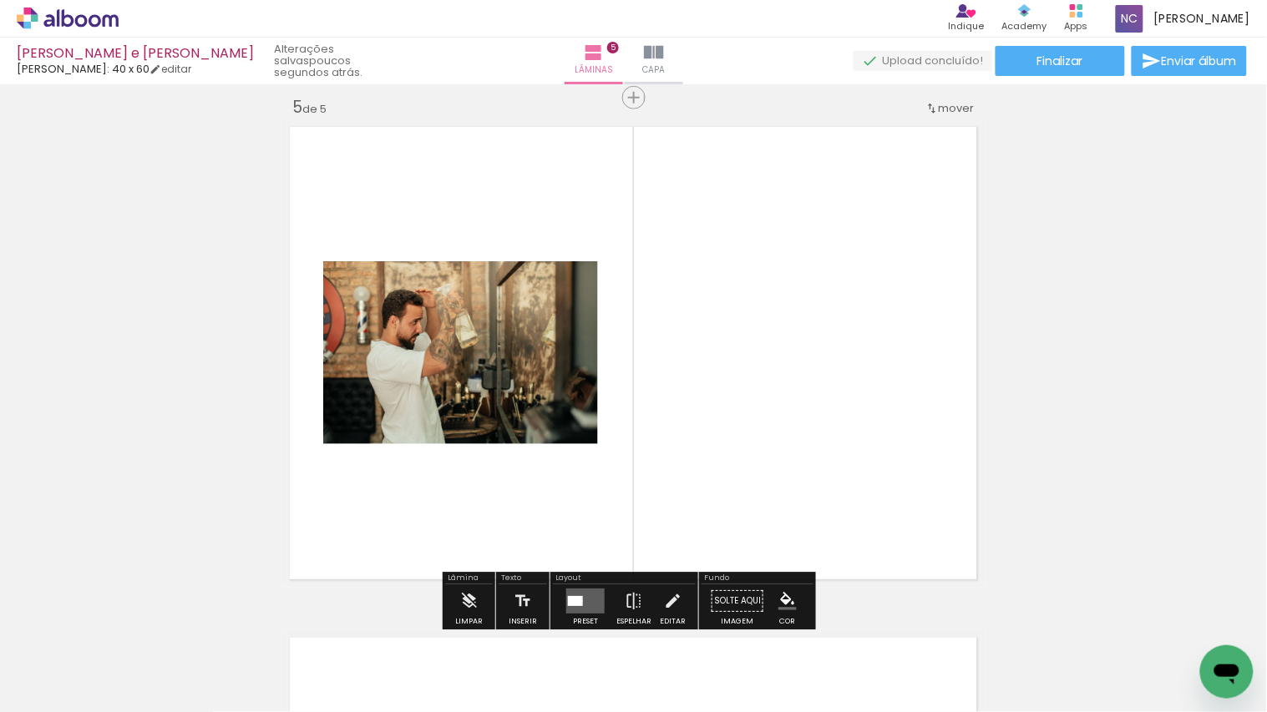
scroll to position [2065, 0]
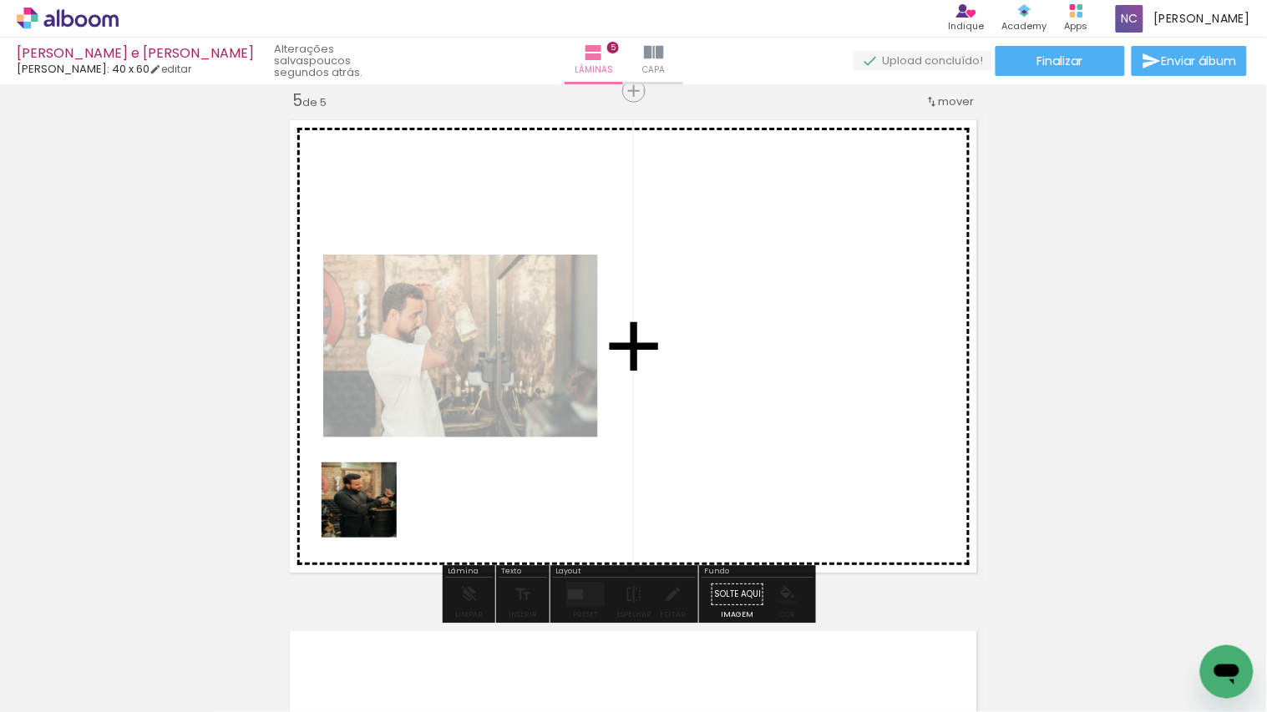
drag, startPoint x: 328, startPoint y: 536, endPoint x: 372, endPoint y: 513, distance: 50.1
click at [372, 486] on quentale-workspace at bounding box center [633, 356] width 1267 height 712
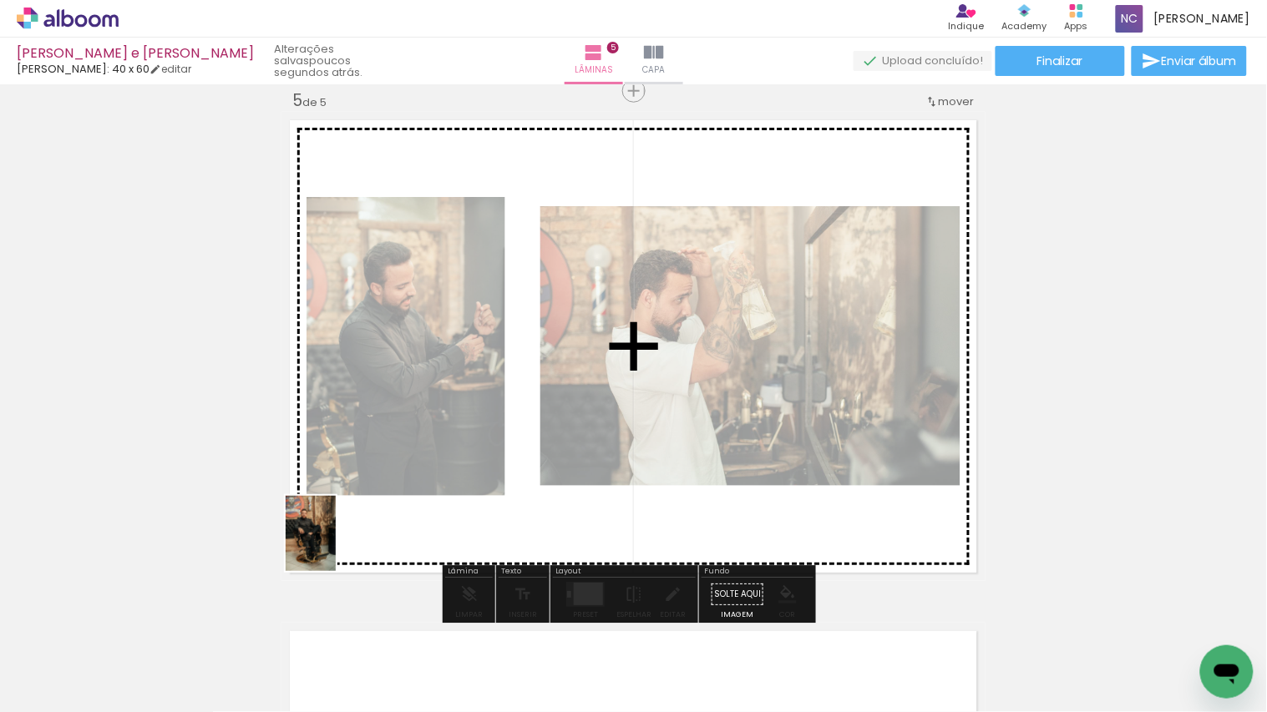
drag, startPoint x: 159, startPoint y: 629, endPoint x: 336, endPoint y: 546, distance: 195.4
click at [336, 486] on quentale-workspace at bounding box center [633, 356] width 1267 height 712
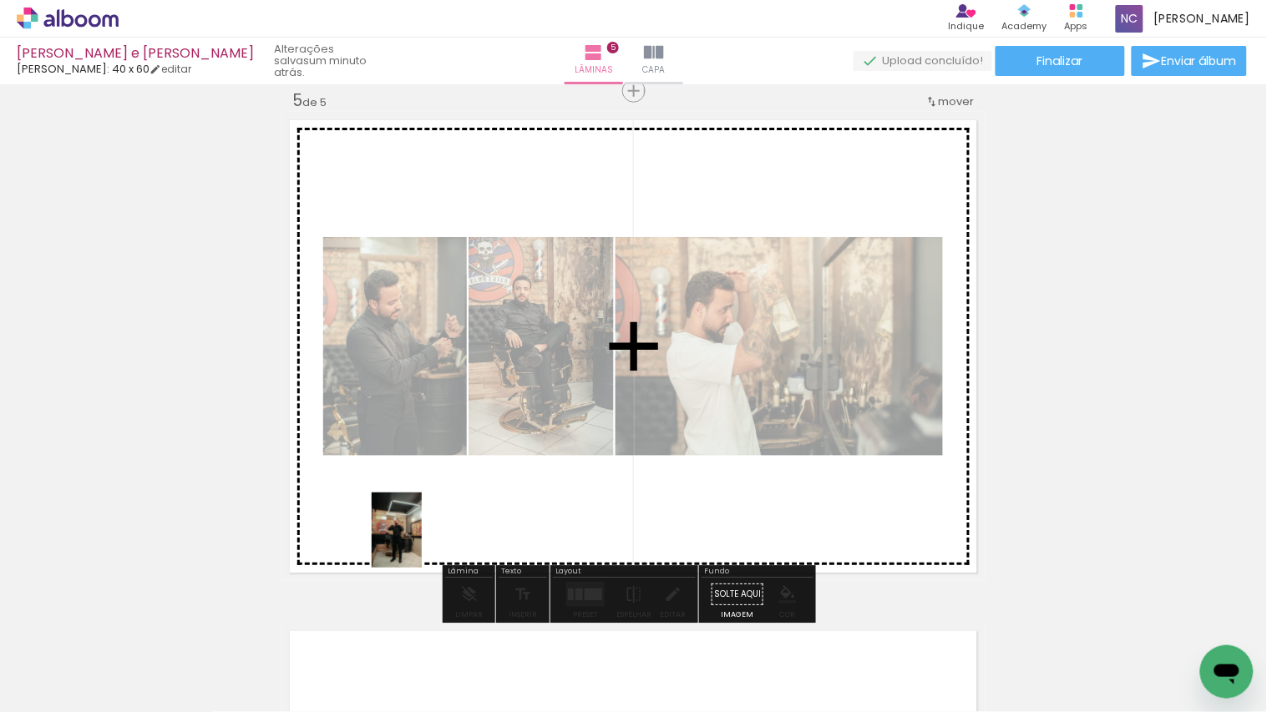
drag, startPoint x: 180, startPoint y: 661, endPoint x: 422, endPoint y: 543, distance: 269.7
click at [422, 486] on quentale-workspace at bounding box center [633, 356] width 1267 height 712
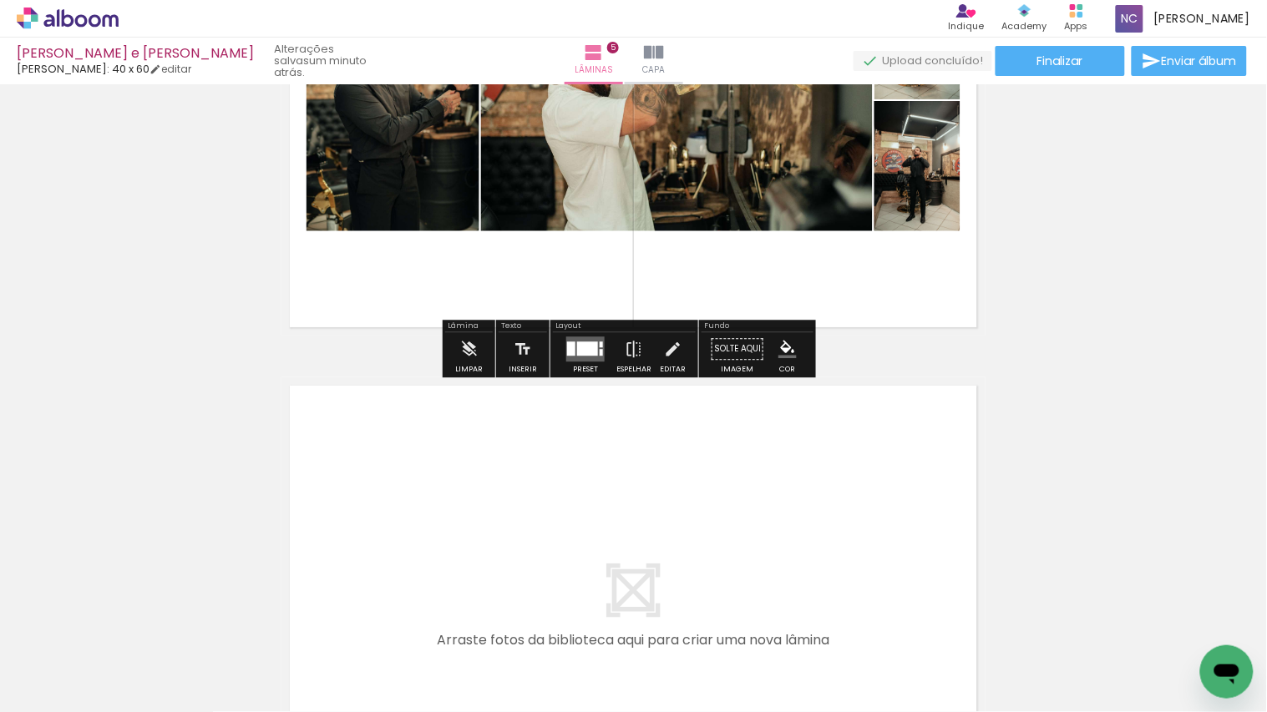
scroll to position [2343, 0]
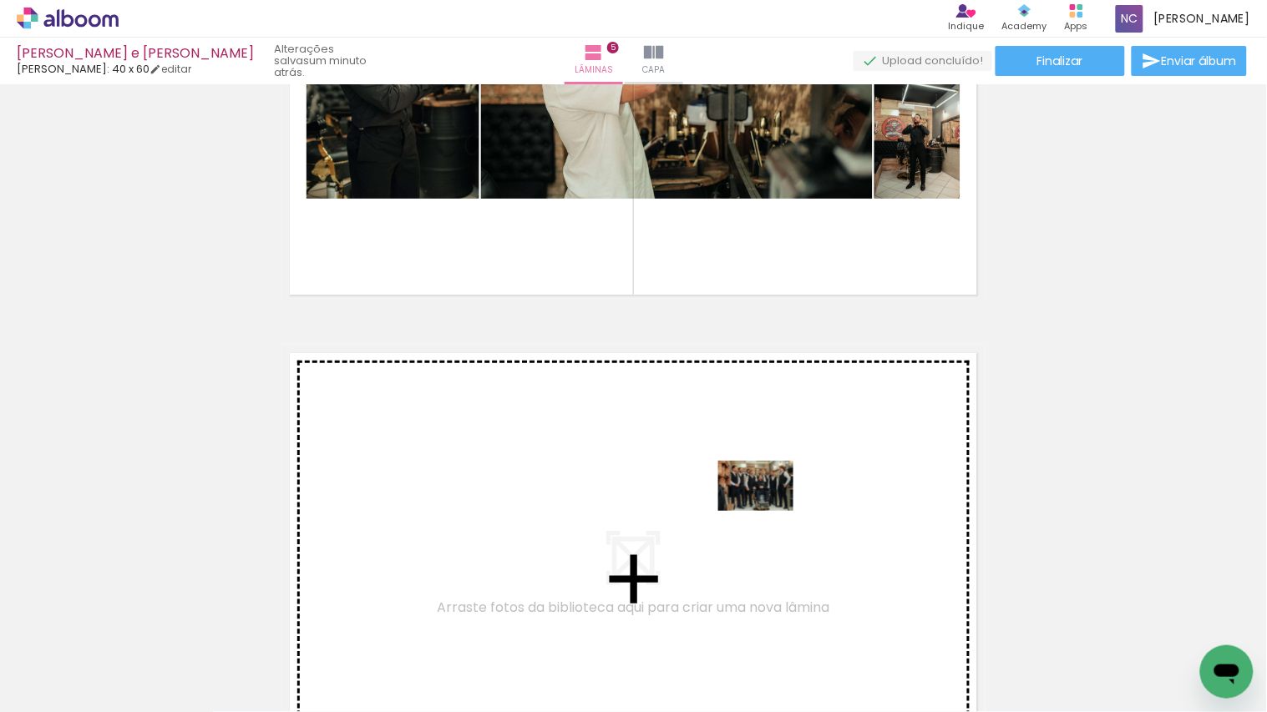
drag, startPoint x: 732, startPoint y: 665, endPoint x: 768, endPoint y: 511, distance: 157.8
click at [768, 486] on quentale-workspace at bounding box center [633, 356] width 1267 height 712
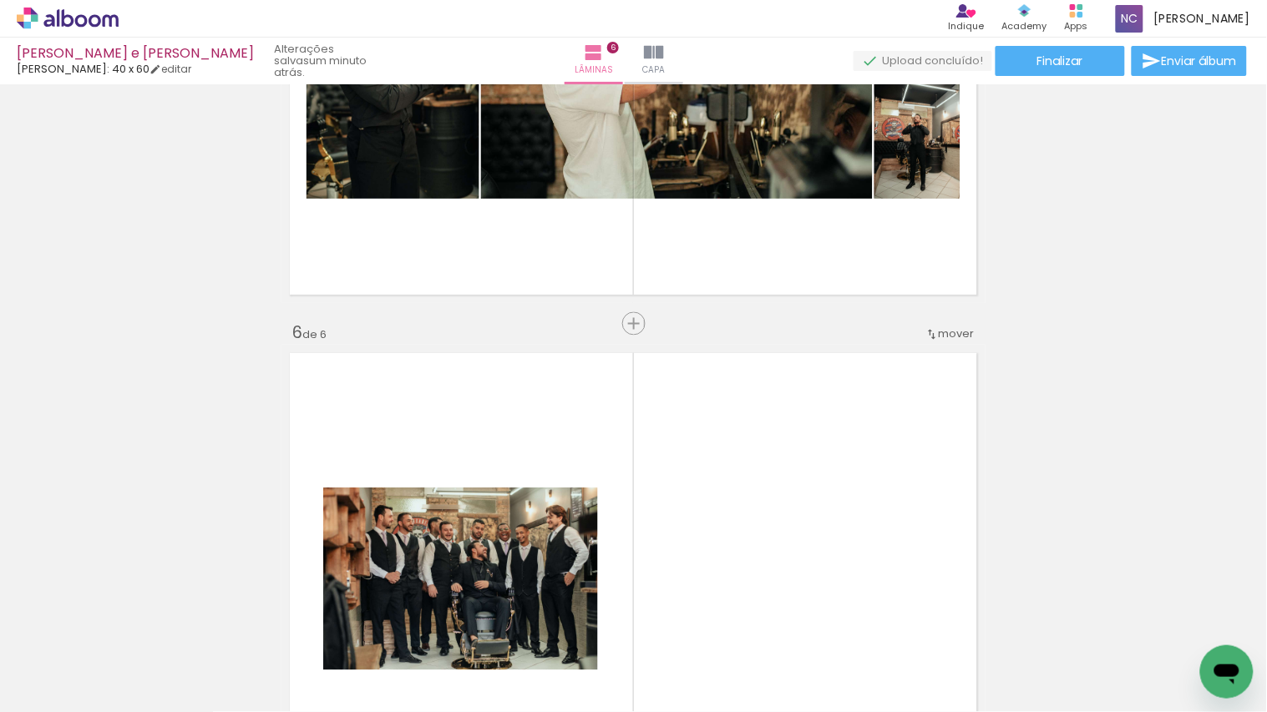
scroll to position [2576, 0]
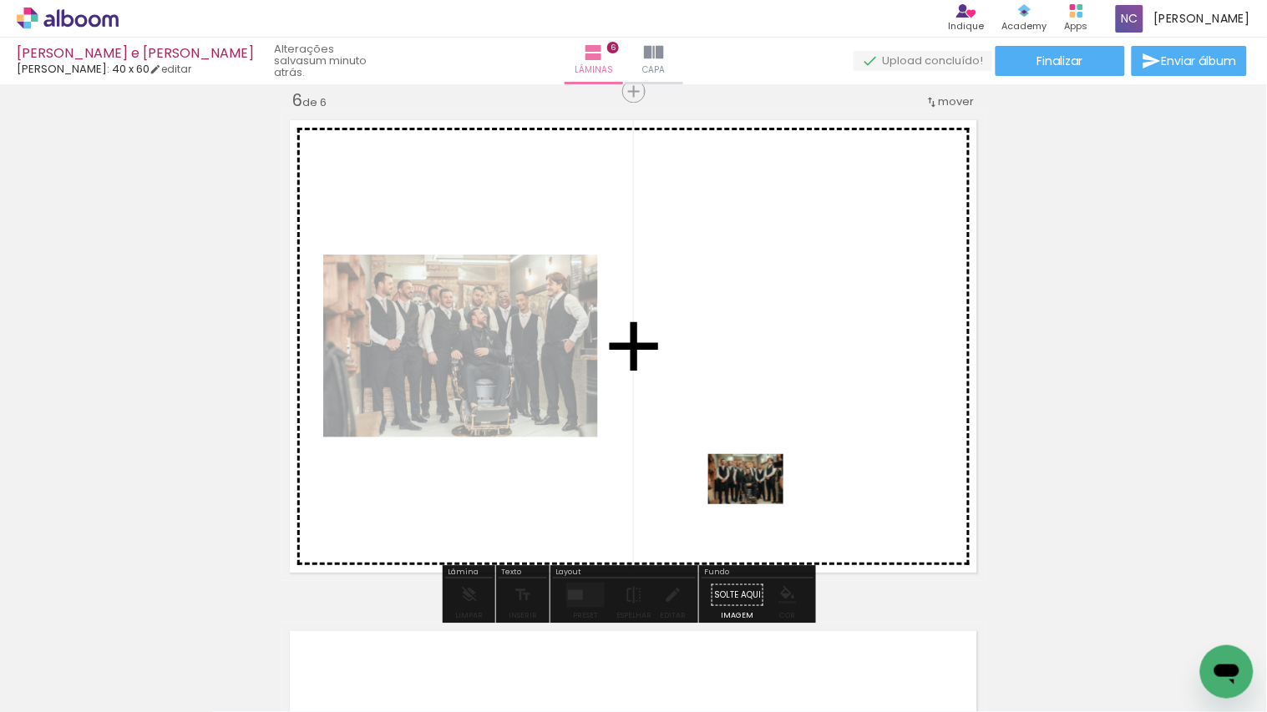
drag, startPoint x: 666, startPoint y: 641, endPoint x: 758, endPoint y: 503, distance: 166.1
click at [758, 486] on quentale-workspace at bounding box center [633, 356] width 1267 height 712
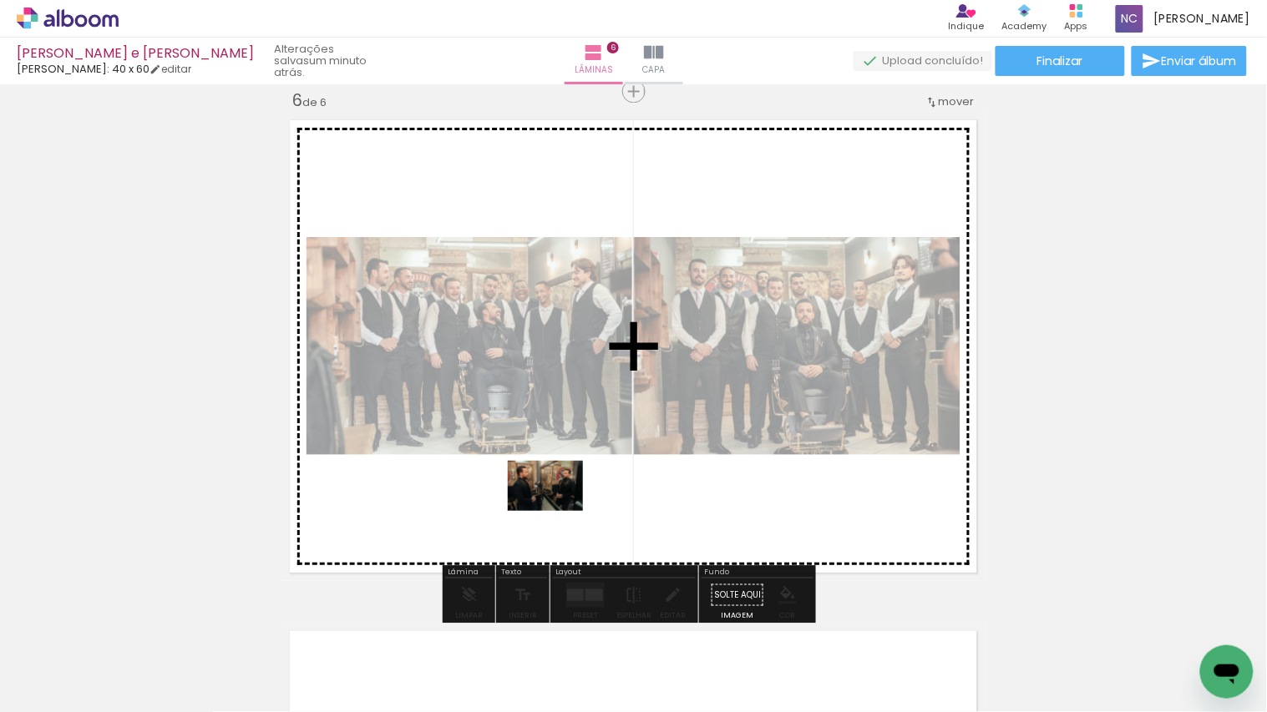
drag, startPoint x: 555, startPoint y: 580, endPoint x: 558, endPoint y: 511, distance: 68.6
click at [558, 486] on quentale-workspace at bounding box center [633, 356] width 1267 height 712
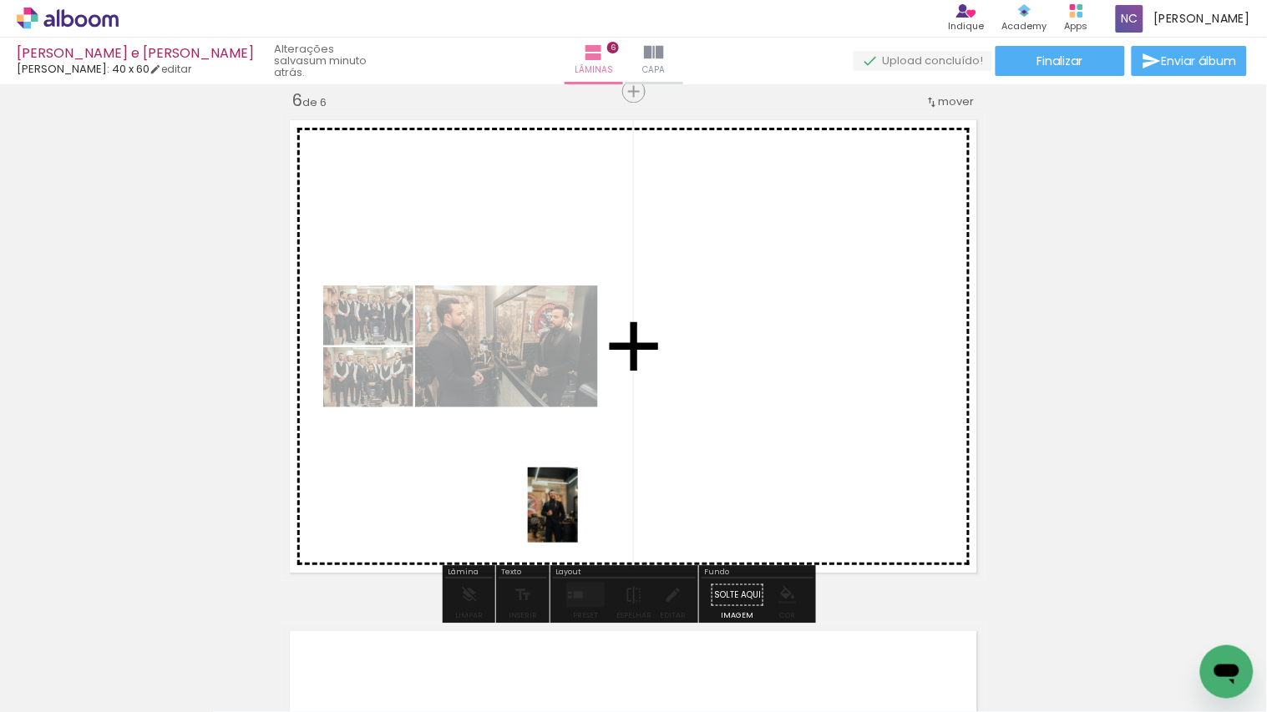
drag, startPoint x: 457, startPoint y: 665, endPoint x: 578, endPoint y: 518, distance: 190.4
click at [578, 486] on quentale-workspace at bounding box center [633, 356] width 1267 height 712
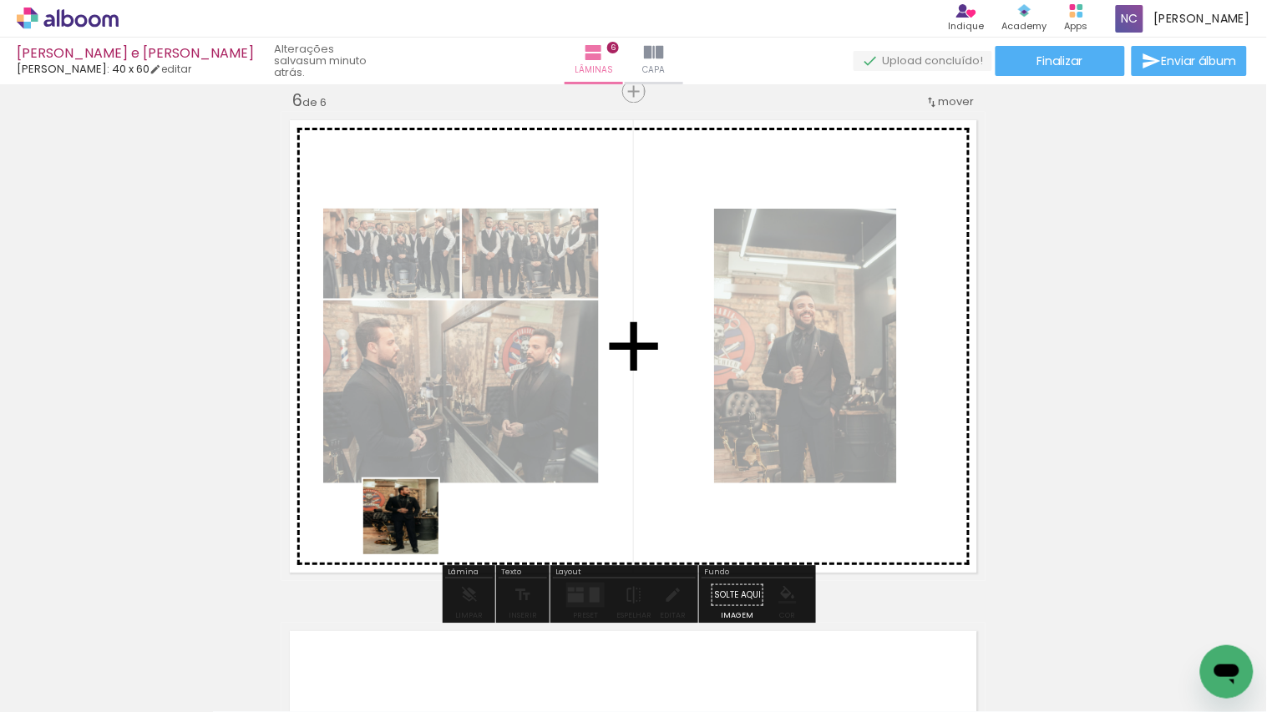
drag, startPoint x: 349, startPoint y: 656, endPoint x: 413, endPoint y: 529, distance: 141.5
click at [413, 486] on quentale-workspace at bounding box center [633, 356] width 1267 height 712
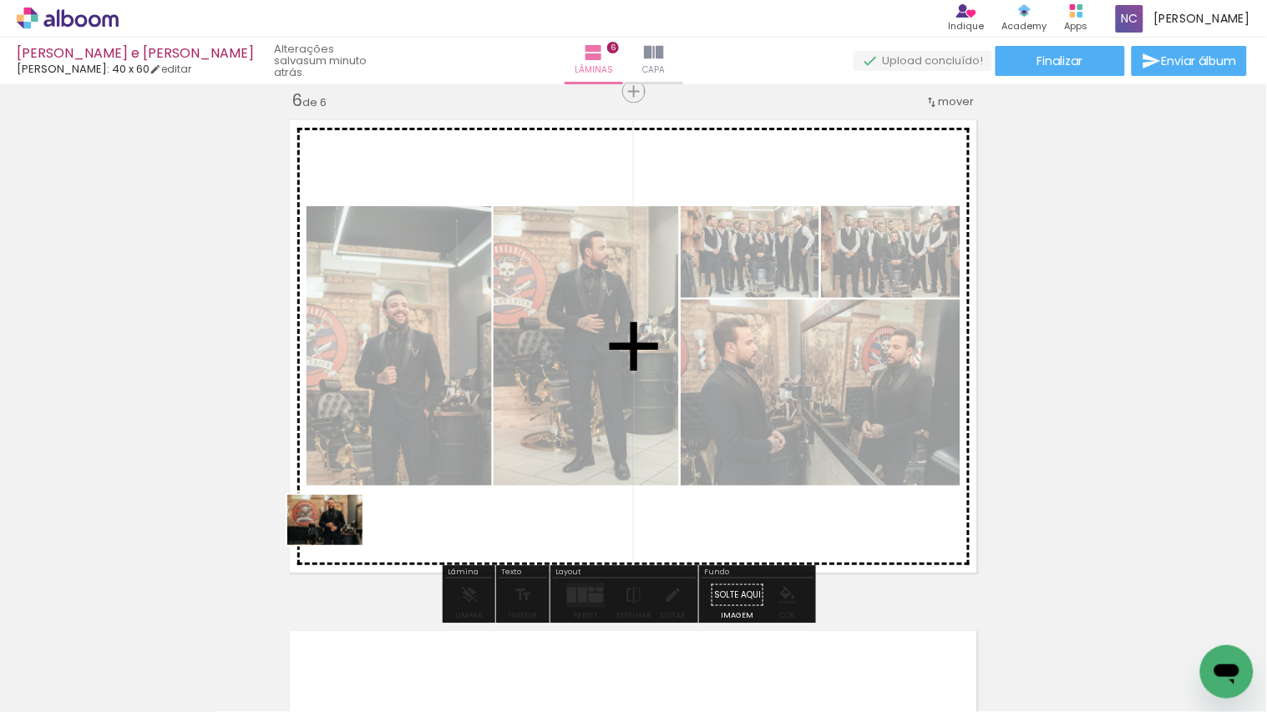
drag, startPoint x: 271, startPoint y: 620, endPoint x: 337, endPoint y: 545, distance: 100.6
click at [337, 486] on quentale-workspace at bounding box center [633, 356] width 1267 height 712
